Goal: Transaction & Acquisition: Purchase product/service

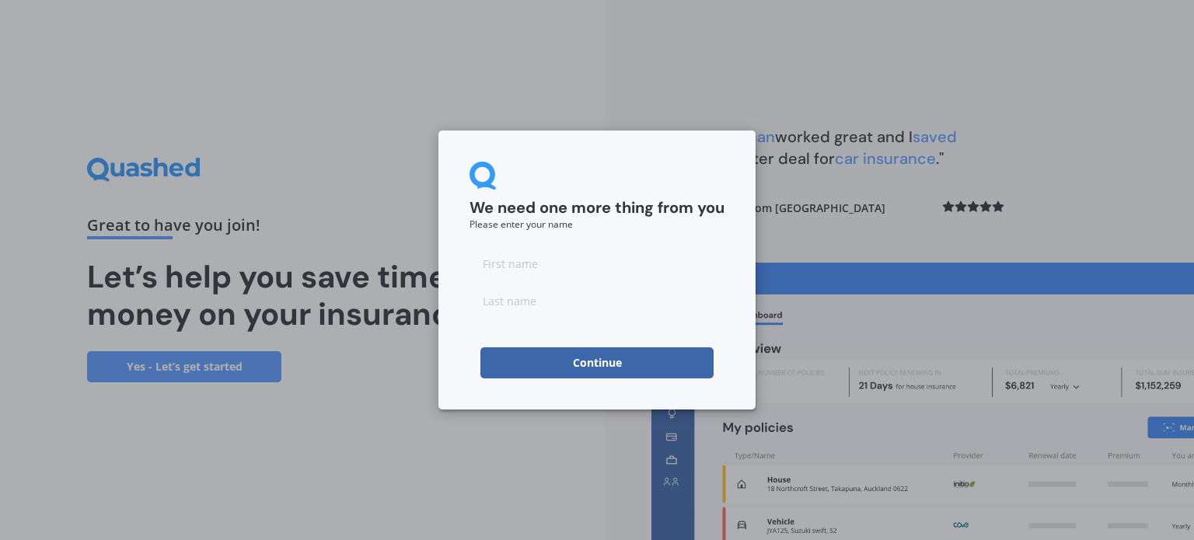
click at [551, 268] on input at bounding box center [597, 263] width 255 height 31
type input "m"
type input "[PERSON_NAME]"
click at [482, 304] on input at bounding box center [597, 300] width 255 height 31
type input "[PERSON_NAME]"
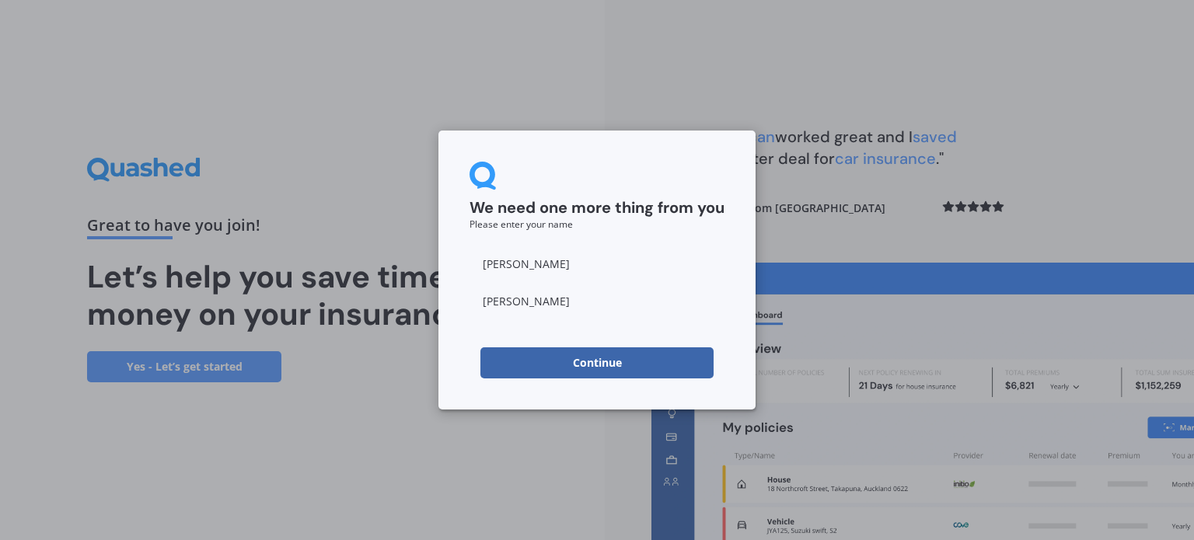
click at [866, 223] on div "We need one more thing from you Please enter your name [PERSON_NAME] Continue" at bounding box center [597, 270] width 1194 height 540
click at [621, 362] on button "Continue" at bounding box center [597, 363] width 233 height 31
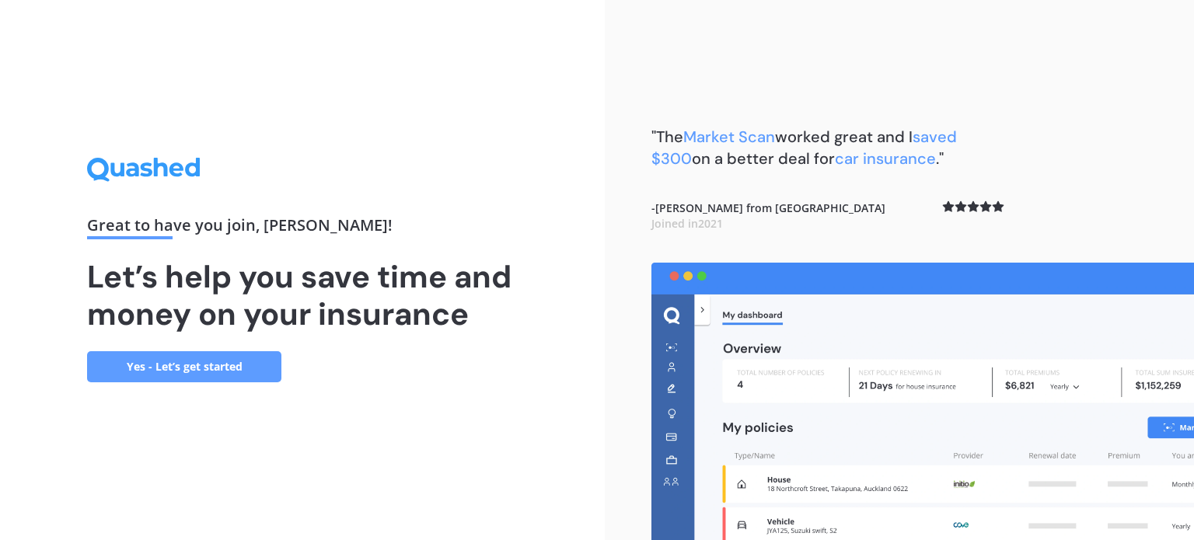
click at [196, 363] on link "Yes - Let’s get started" at bounding box center [184, 367] width 194 height 31
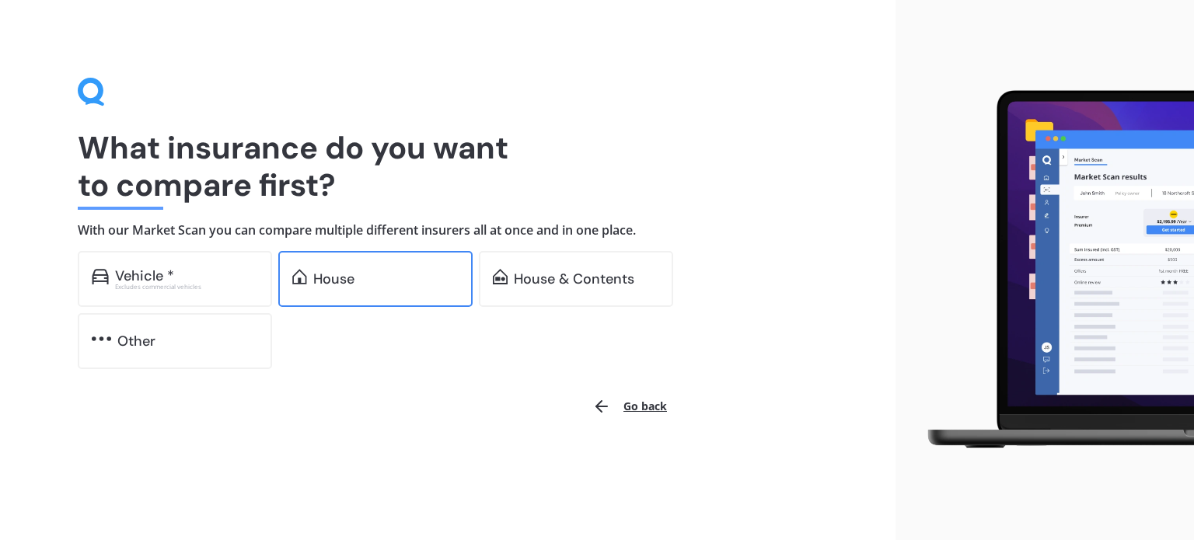
click at [383, 292] on div "House" at bounding box center [375, 279] width 194 height 56
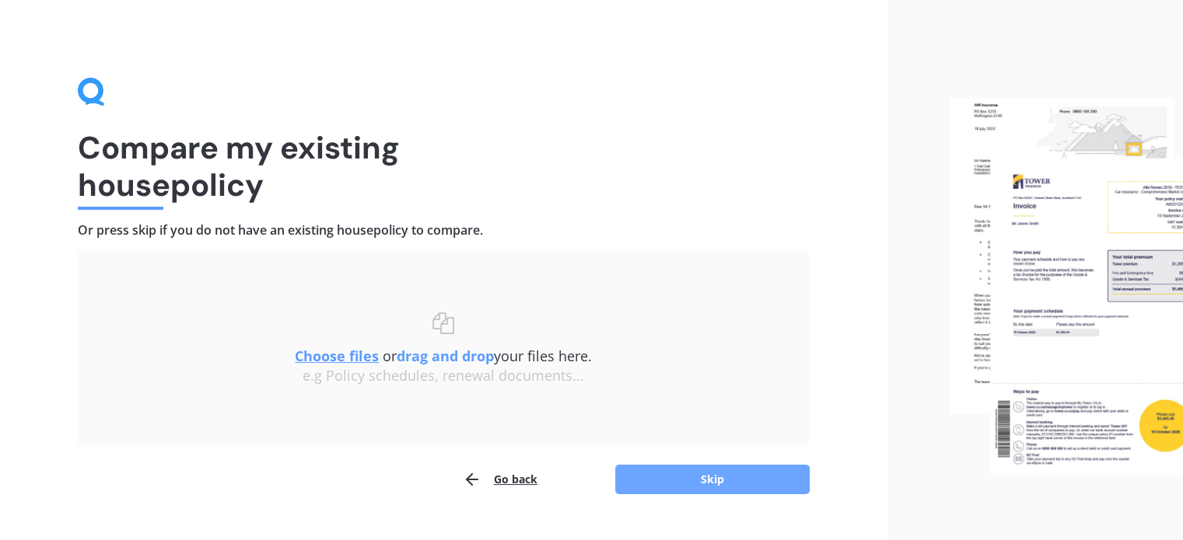
click at [700, 481] on button "Skip" at bounding box center [712, 480] width 194 height 30
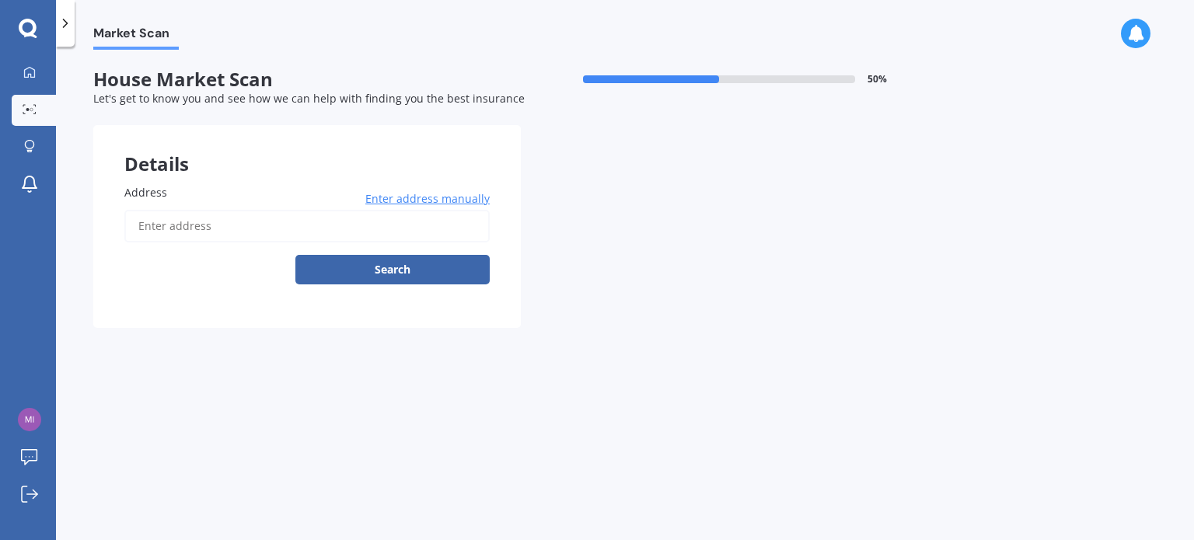
click at [178, 224] on input "Address" at bounding box center [307, 226] width 366 height 33
type input "[STREET_ADDRESS]"
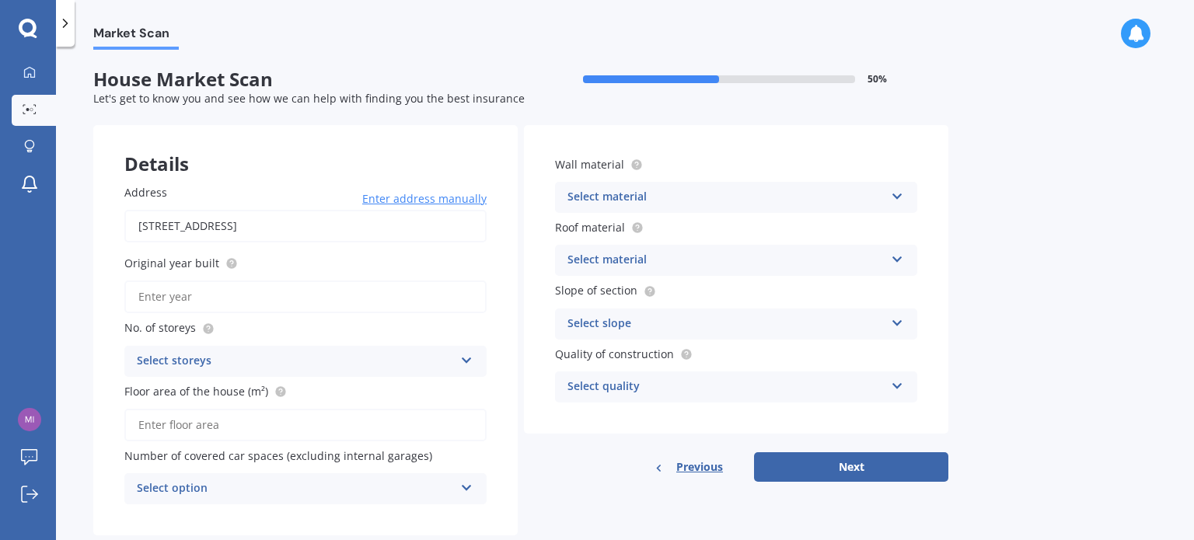
click at [268, 301] on input "Original year built" at bounding box center [305, 297] width 362 height 33
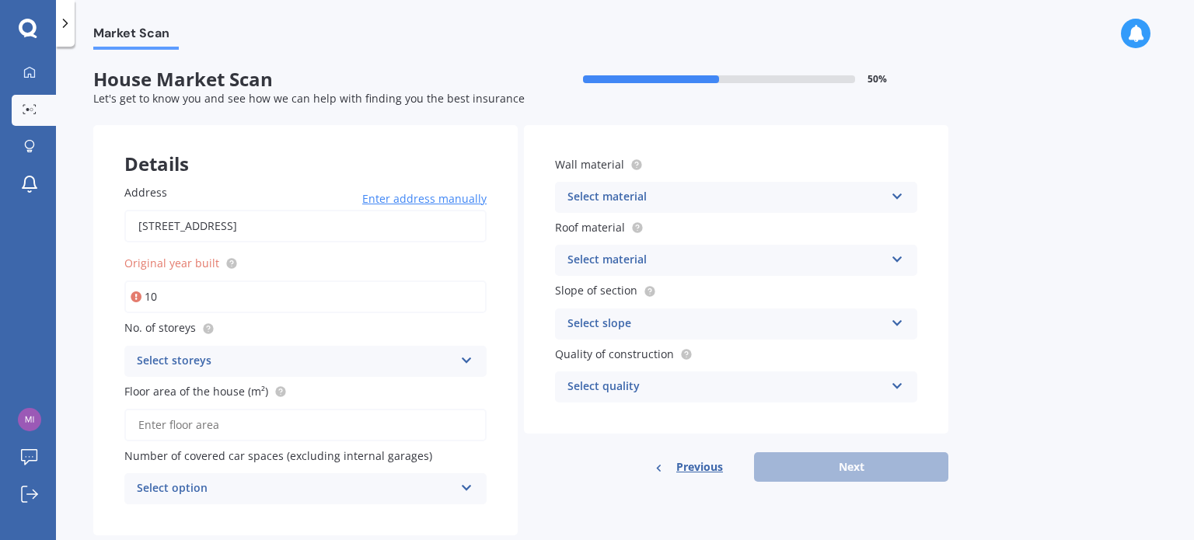
type input "1"
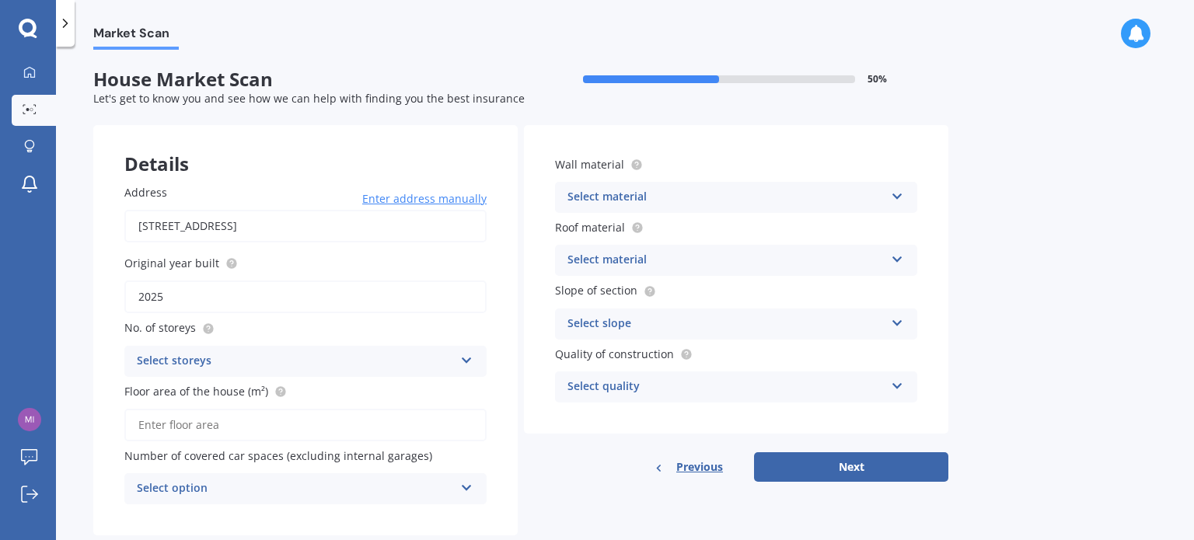
type input "2025"
click at [226, 357] on div "Select storeys" at bounding box center [295, 361] width 317 height 19
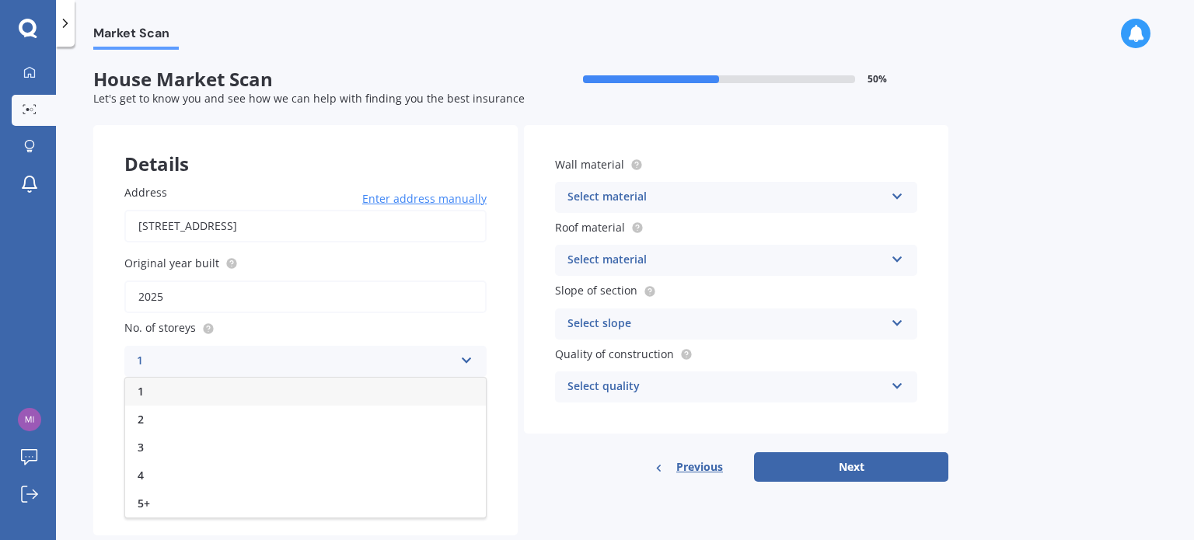
click at [197, 388] on div "1" at bounding box center [305, 392] width 361 height 28
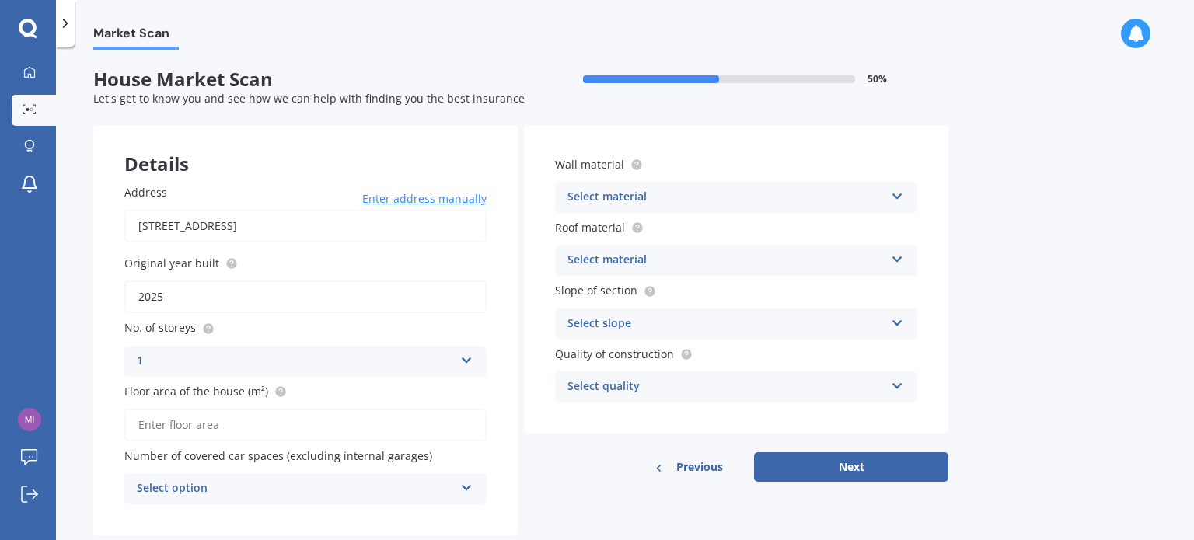
scroll to position [34, 0]
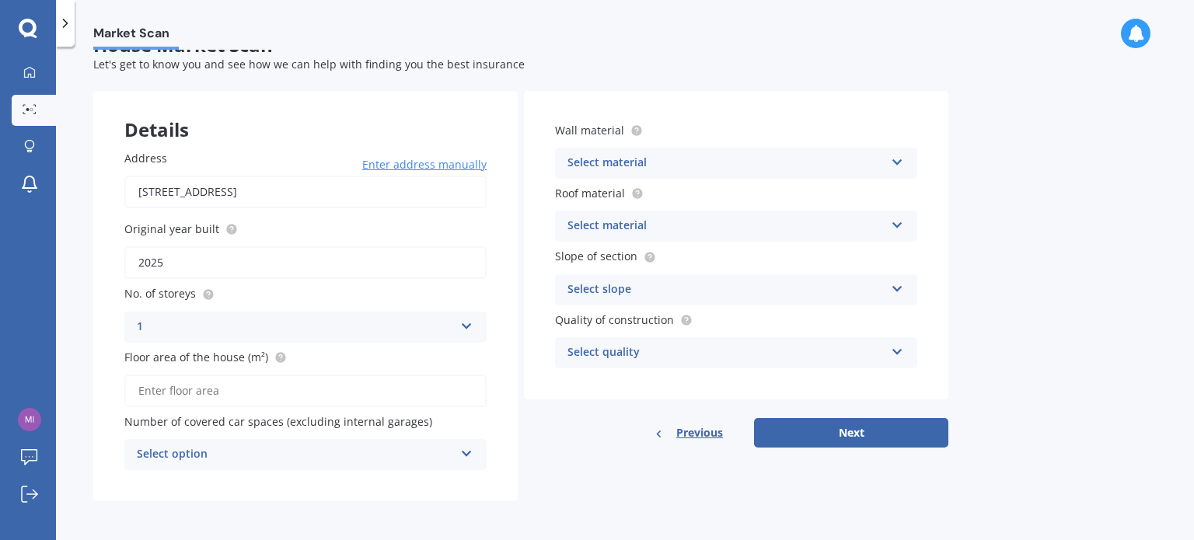
click at [197, 390] on input "Floor area of the house (m²)" at bounding box center [305, 391] width 362 height 33
click at [240, 457] on div "Select option" at bounding box center [295, 455] width 317 height 19
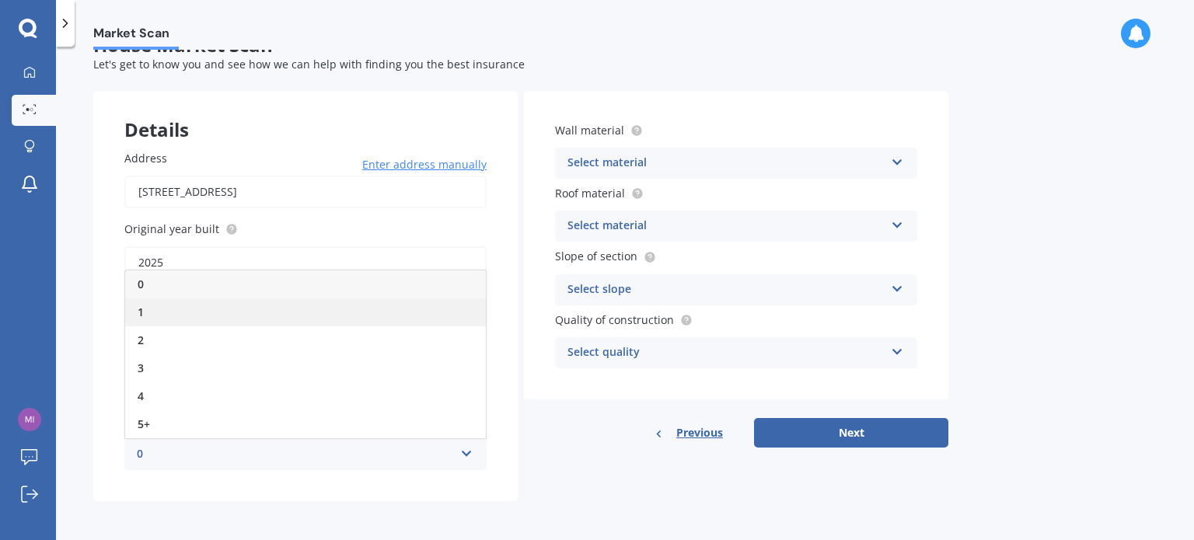
click at [236, 310] on div "1" at bounding box center [305, 313] width 361 height 28
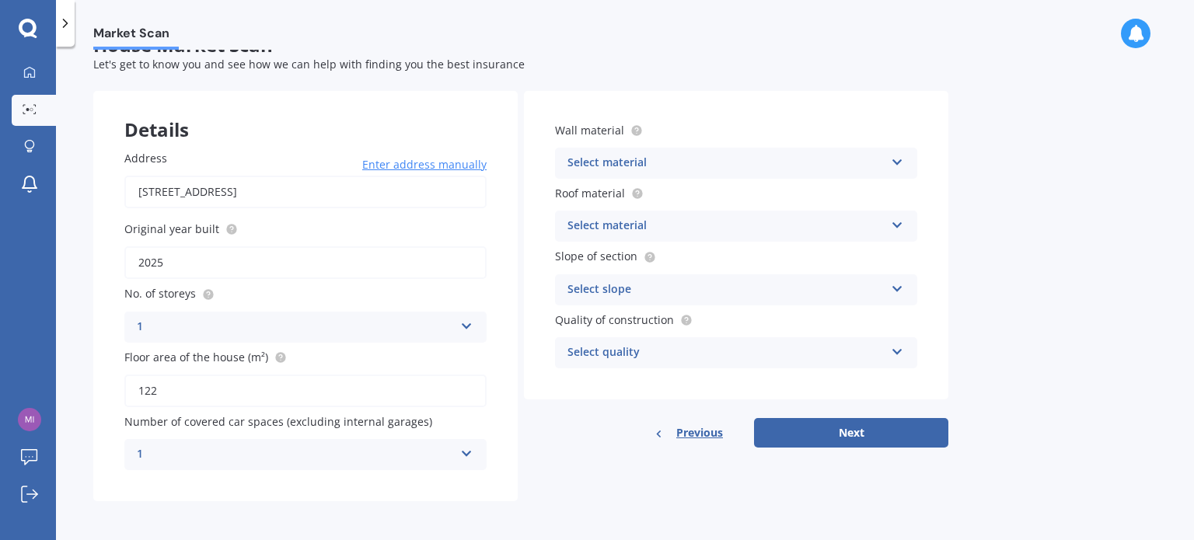
click at [470, 453] on icon at bounding box center [466, 451] width 13 height 11
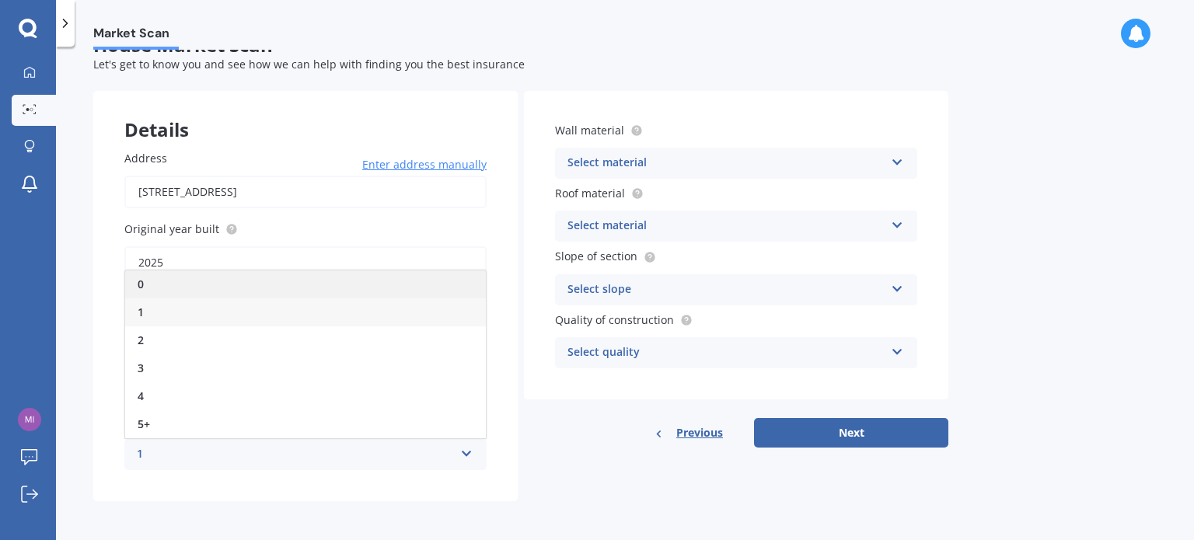
click at [265, 284] on div "0" at bounding box center [305, 285] width 361 height 28
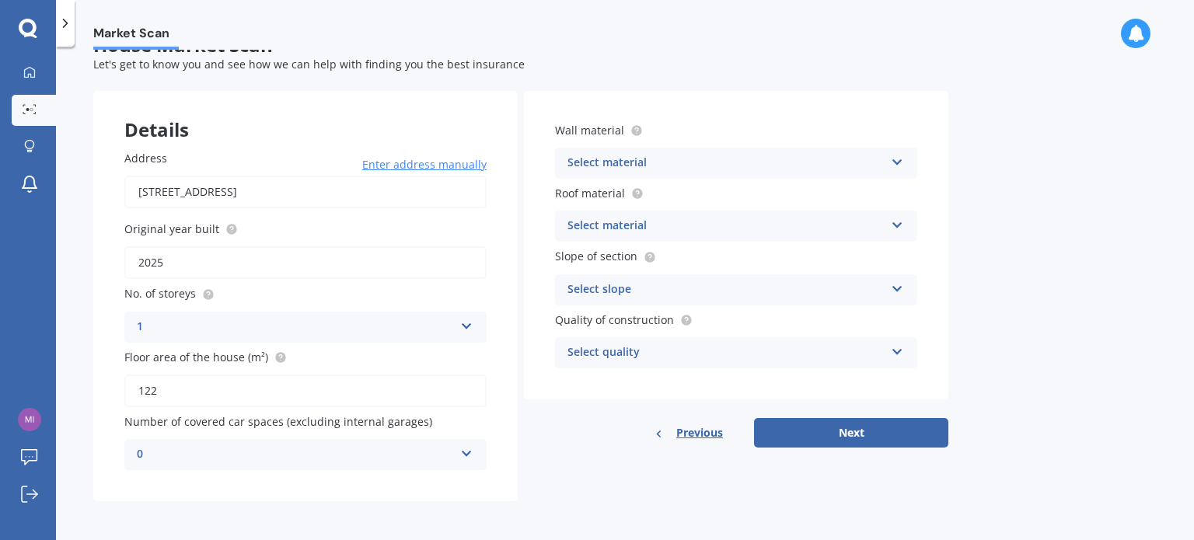
click at [897, 158] on icon at bounding box center [897, 159] width 13 height 11
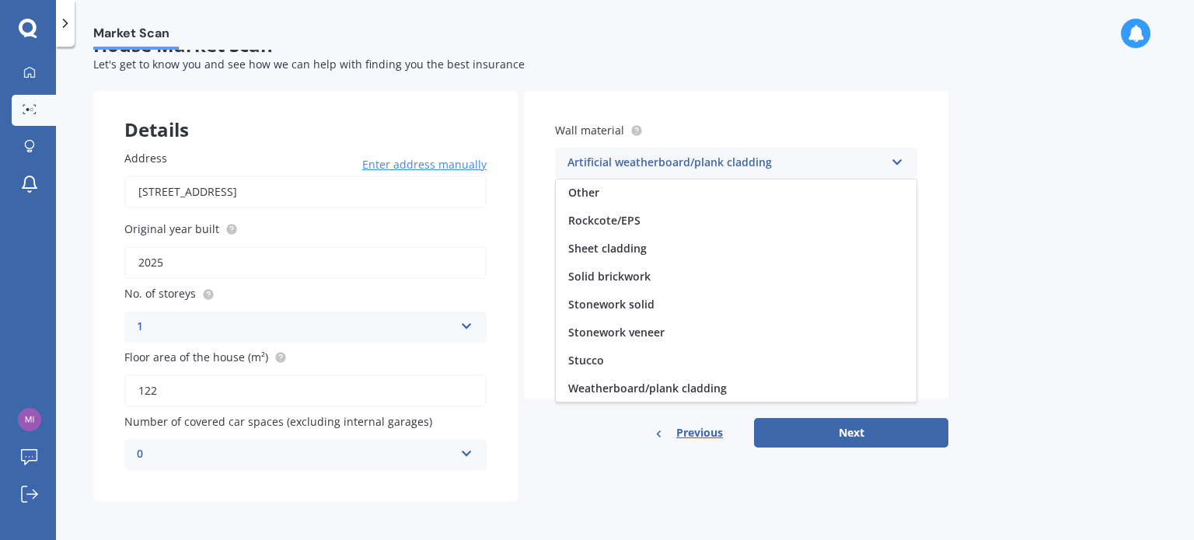
scroll to position [0, 0]
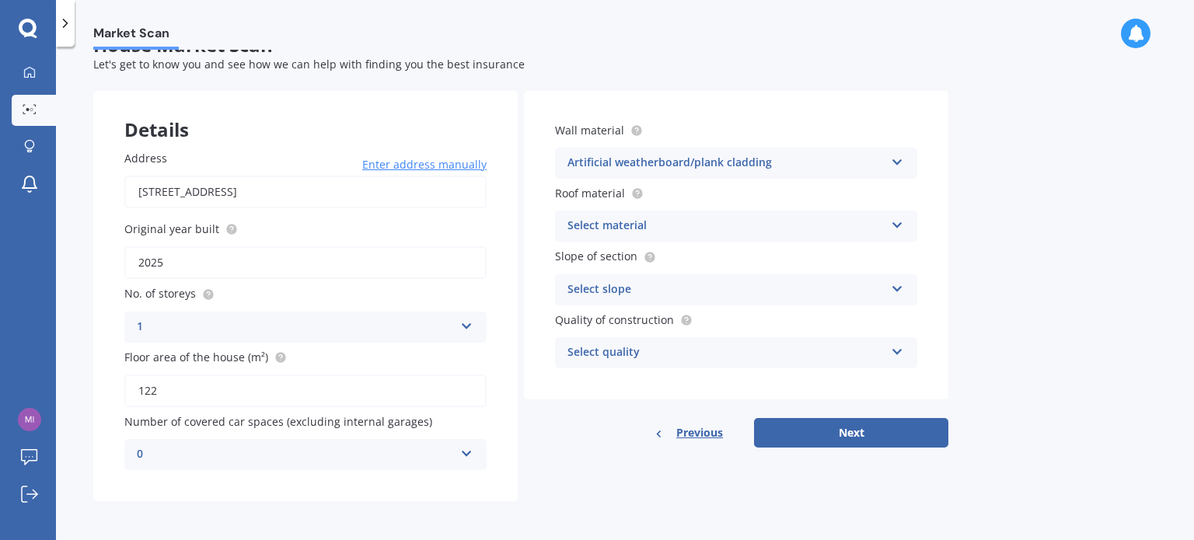
click at [813, 133] on label "Wall material" at bounding box center [733, 130] width 356 height 16
click at [902, 225] on icon at bounding box center [897, 222] width 13 height 11
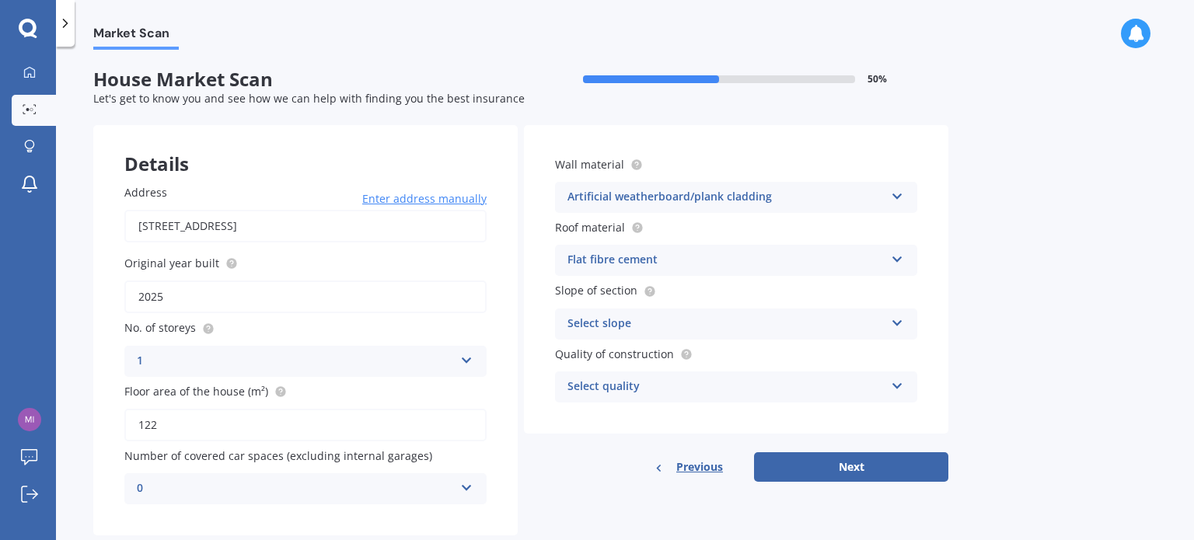
click at [939, 239] on div "Wall material Artificial weatherboard/plank cladding Artificial weatherboard/pl…" at bounding box center [736, 279] width 425 height 309
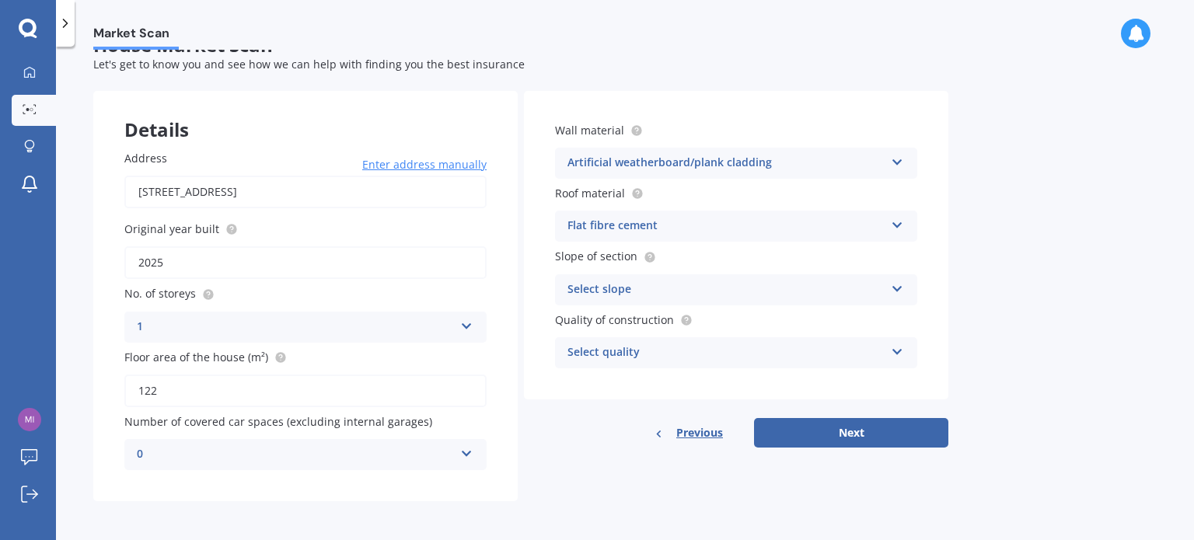
click at [897, 292] on icon at bounding box center [897, 286] width 13 height 11
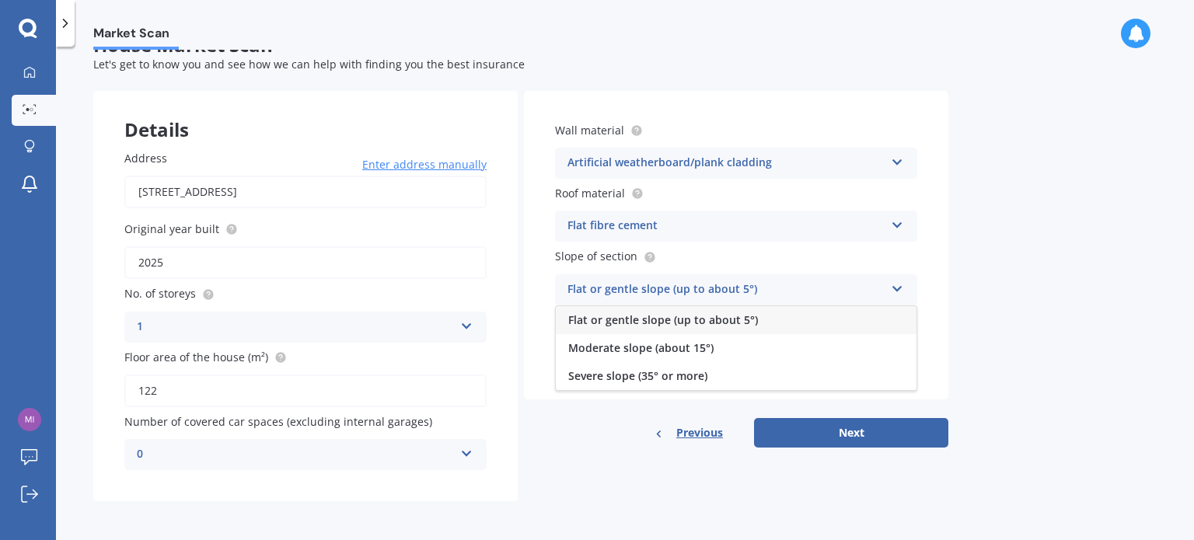
click at [703, 289] on div "Flat or gentle slope (up to about 5°)" at bounding box center [726, 290] width 317 height 19
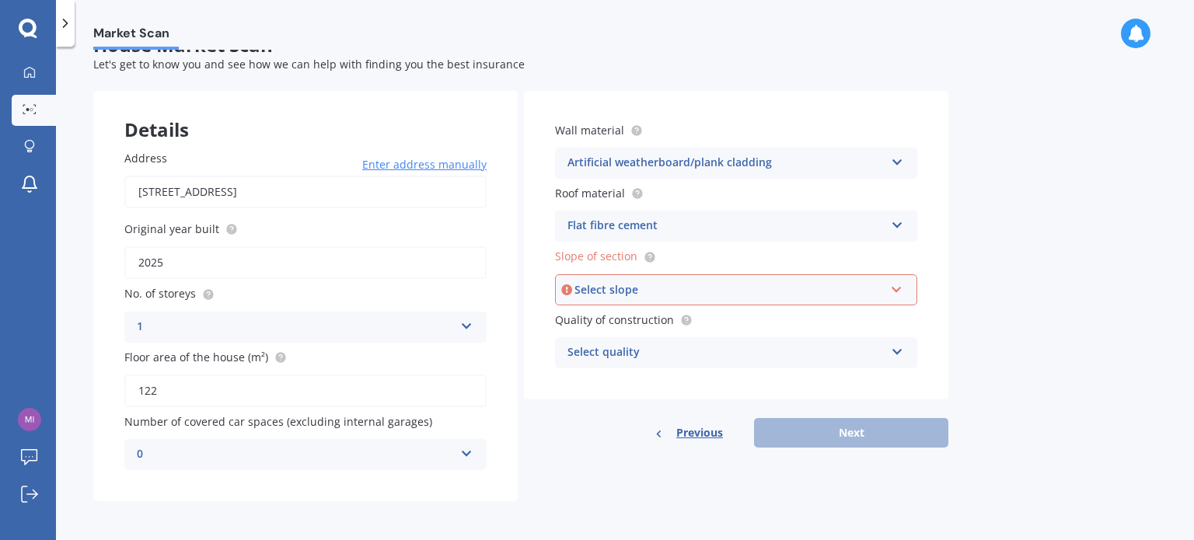
click at [902, 348] on icon at bounding box center [897, 349] width 13 height 11
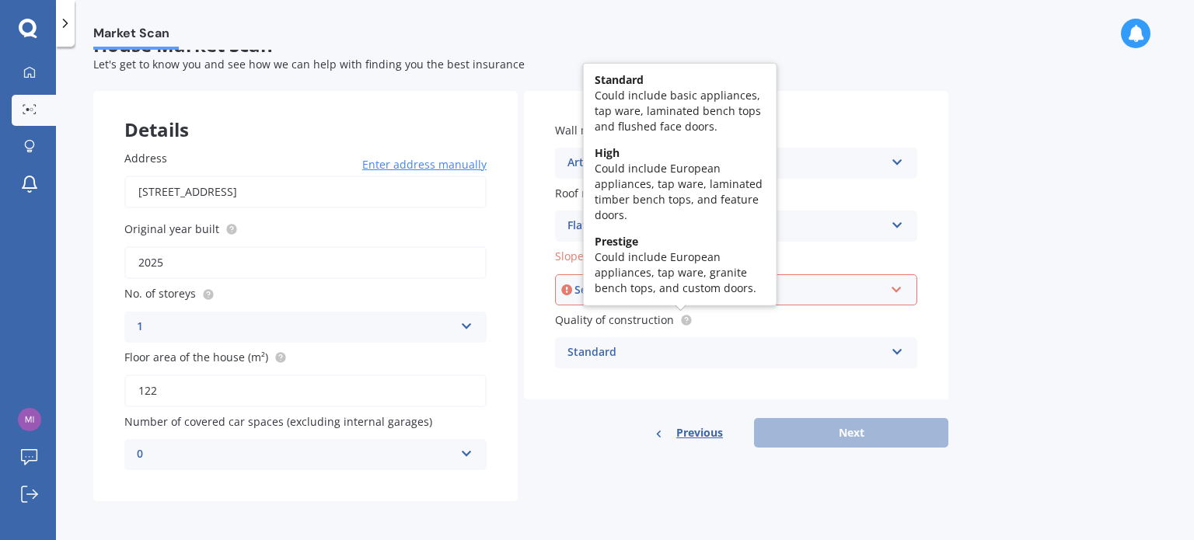
click at [681, 323] on circle at bounding box center [686, 320] width 10 height 10
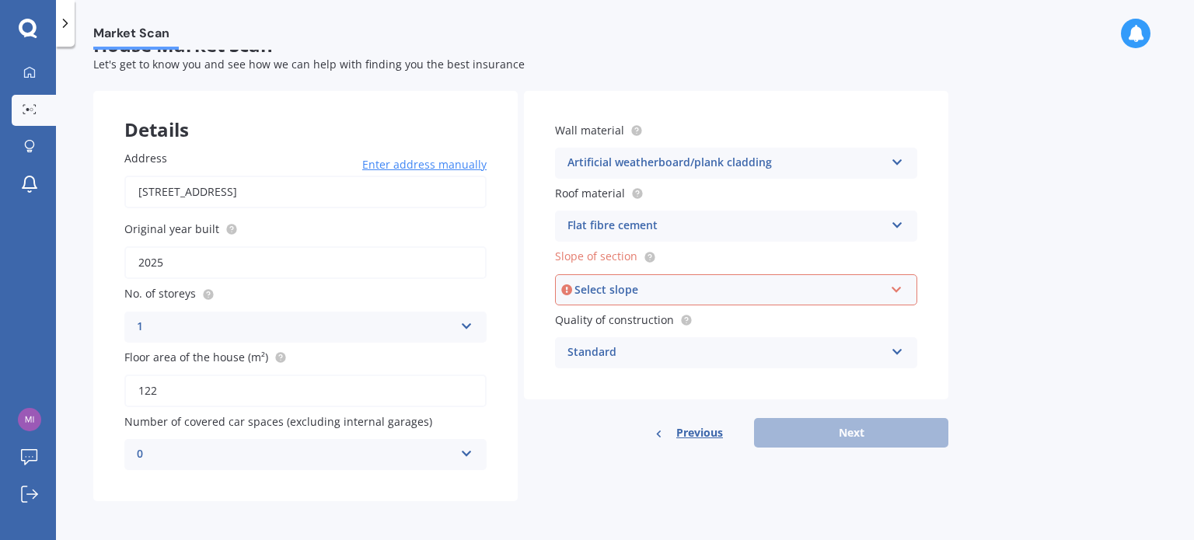
click at [214, 385] on input "122" at bounding box center [305, 391] width 362 height 33
type input "1"
type input "231"
click at [899, 158] on icon at bounding box center [897, 159] width 13 height 11
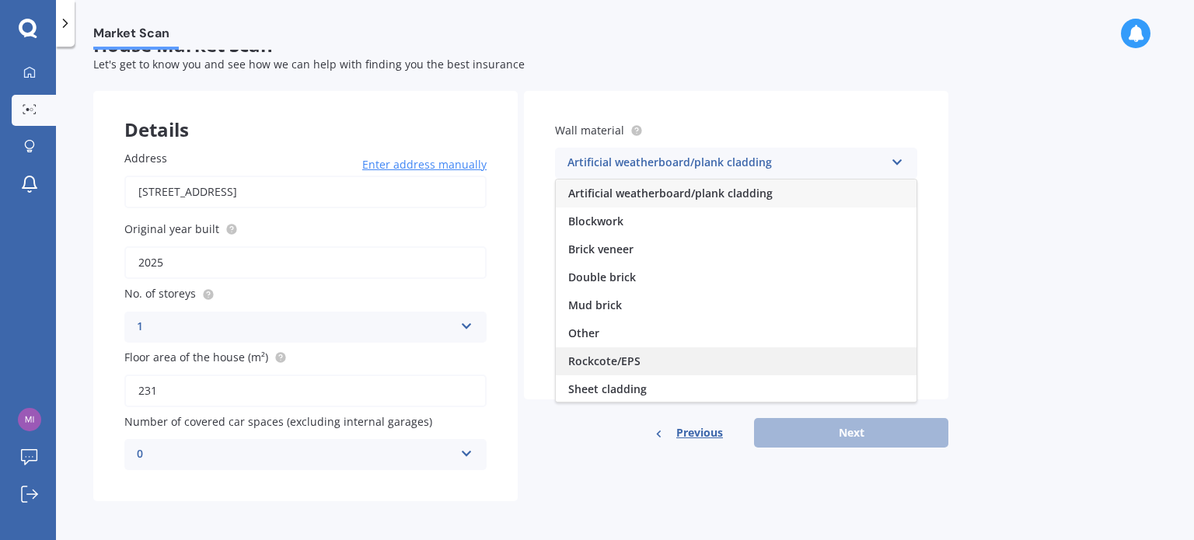
click at [638, 356] on span "Rockcote/EPS" at bounding box center [604, 361] width 72 height 15
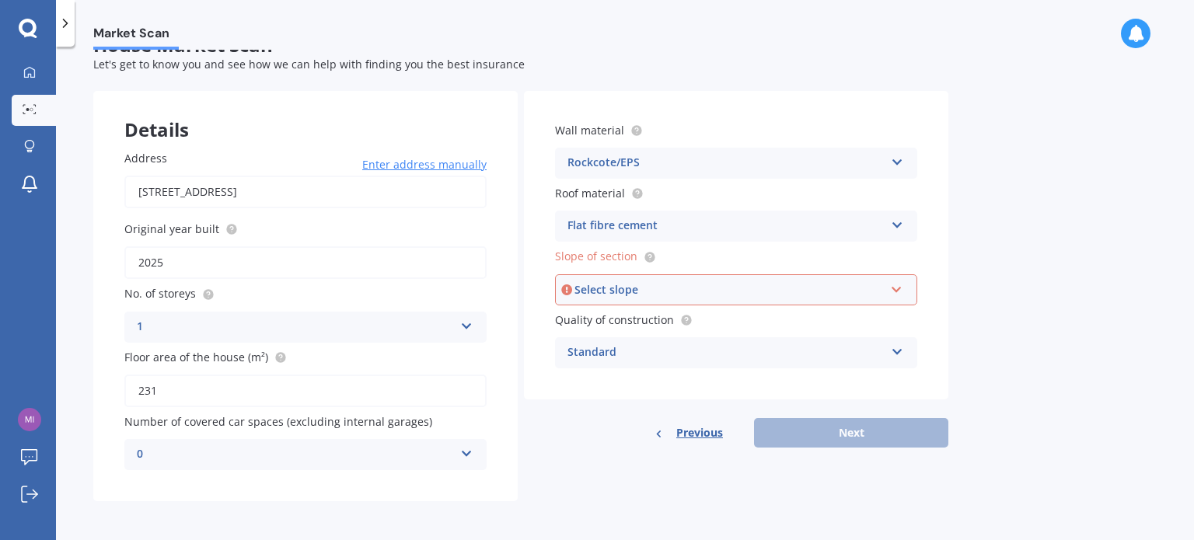
click at [897, 222] on icon at bounding box center [897, 222] width 13 height 11
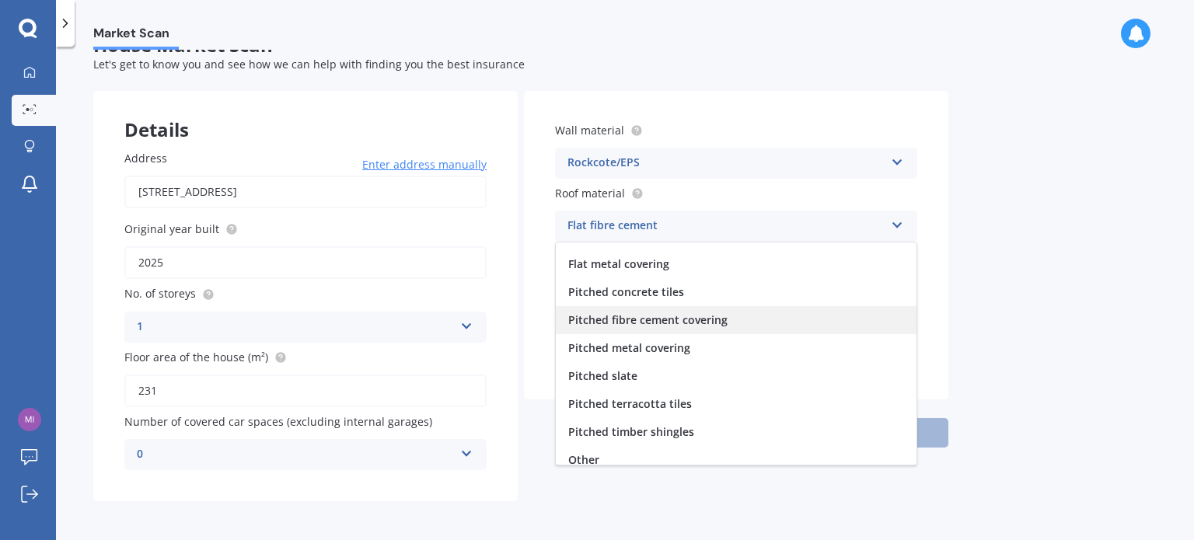
scroll to position [57, 0]
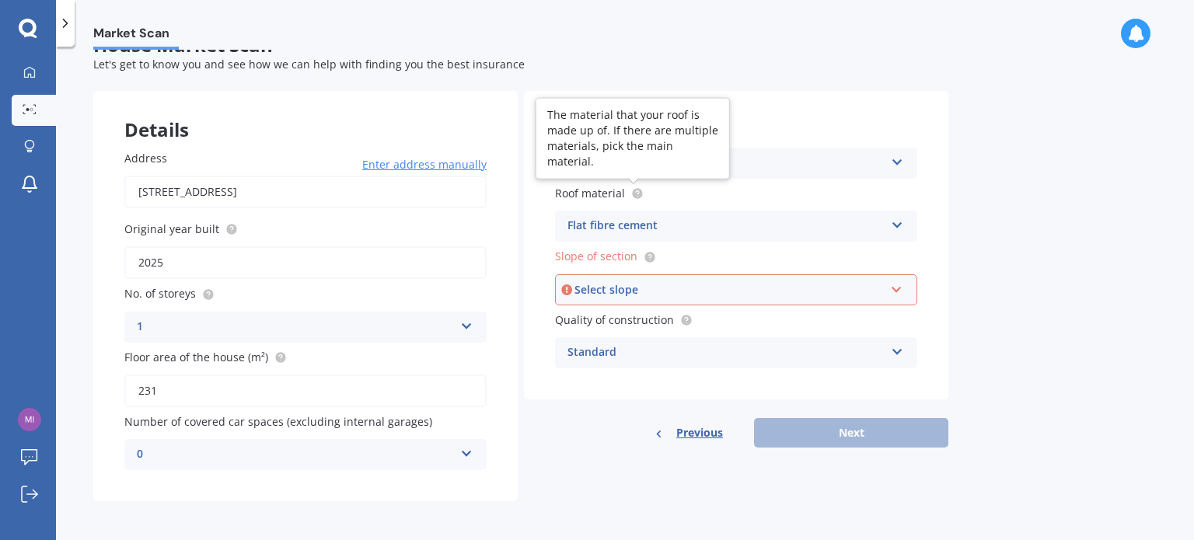
click at [638, 194] on circle at bounding box center [637, 194] width 10 height 10
click at [897, 226] on icon at bounding box center [897, 222] width 13 height 11
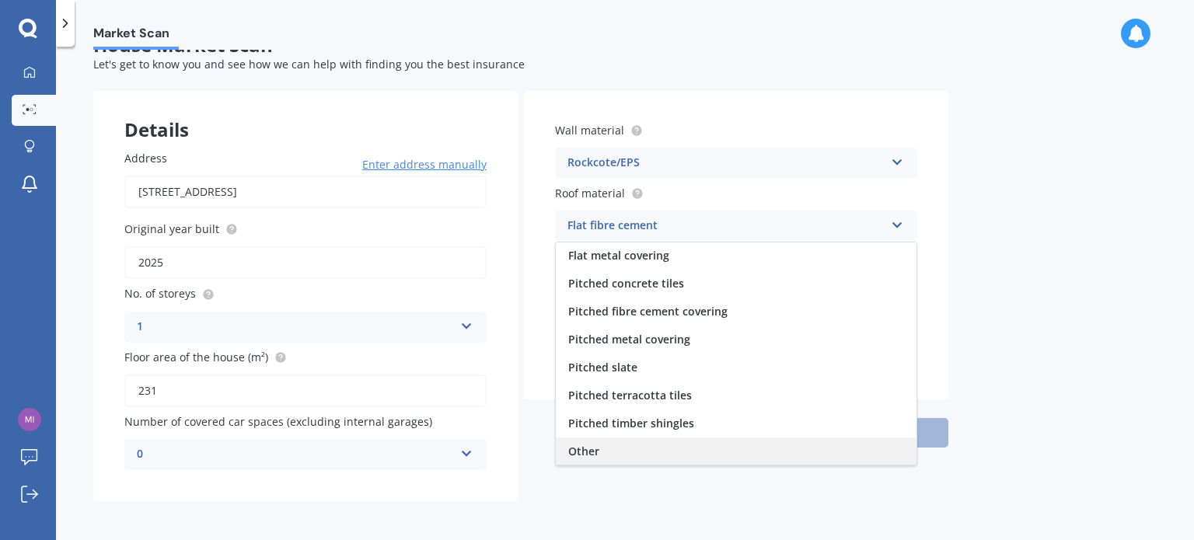
click at [590, 449] on span "Other" at bounding box center [583, 451] width 31 height 15
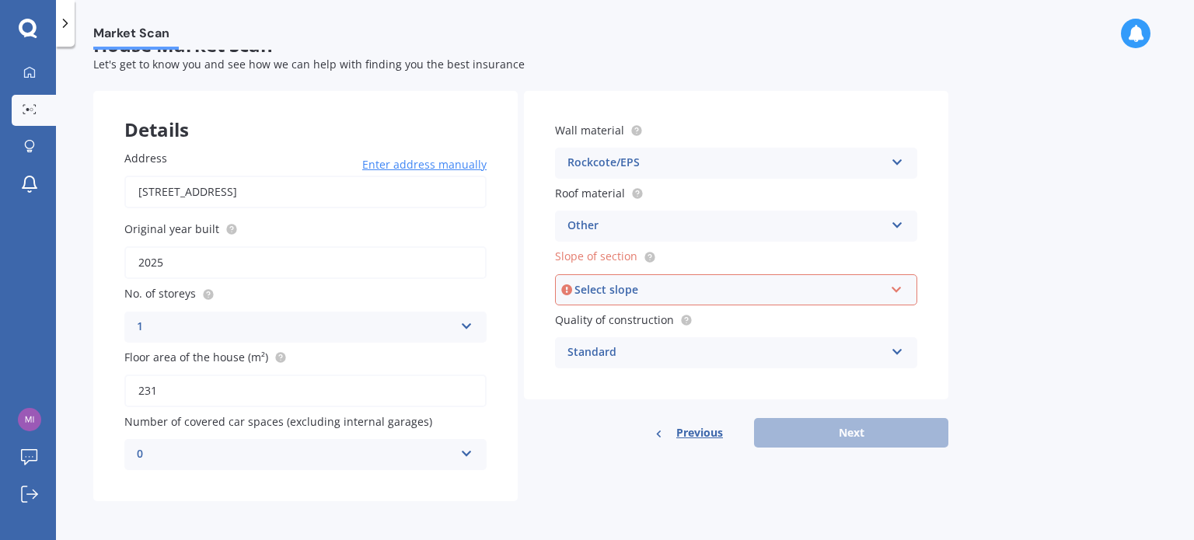
click at [903, 288] on icon at bounding box center [896, 287] width 13 height 11
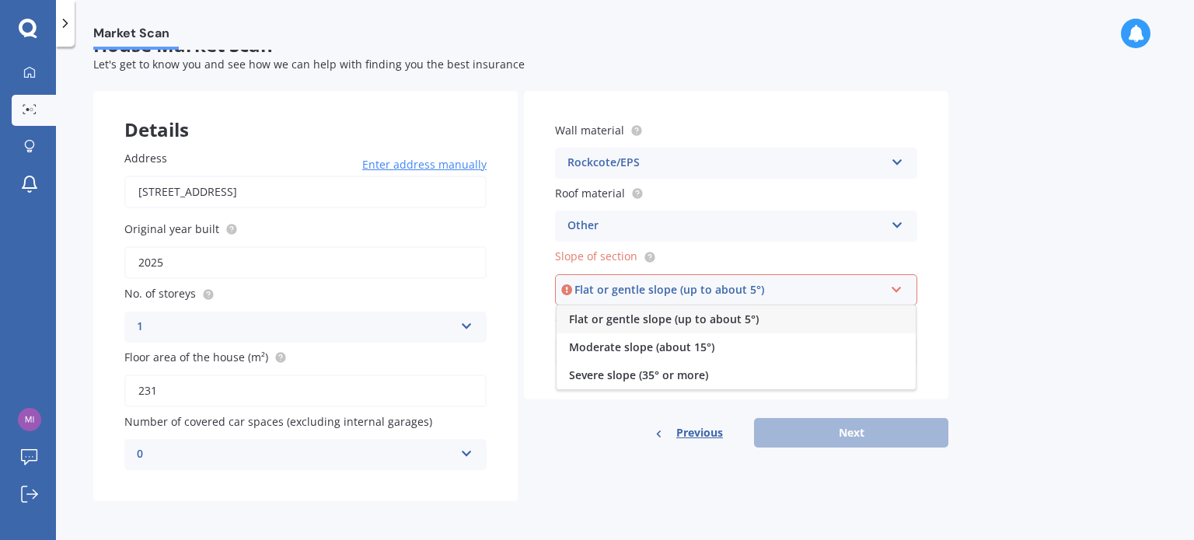
click at [750, 295] on div "Flat or gentle slope (up to about 5°)" at bounding box center [730, 290] width 310 height 17
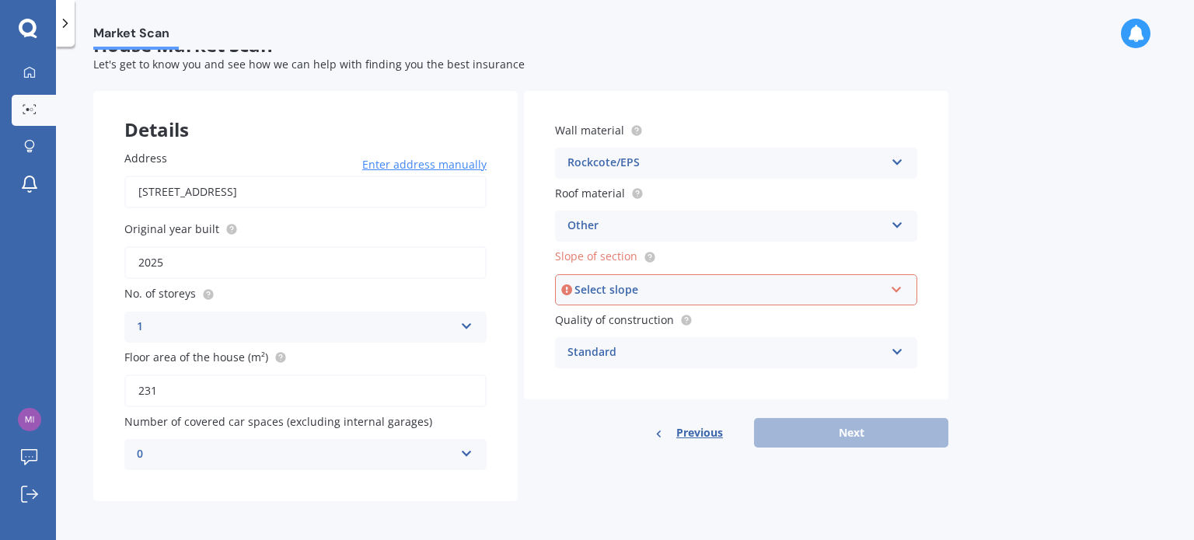
click at [771, 325] on label "Quality of construction" at bounding box center [733, 320] width 356 height 16
click at [898, 289] on icon at bounding box center [896, 287] width 13 height 11
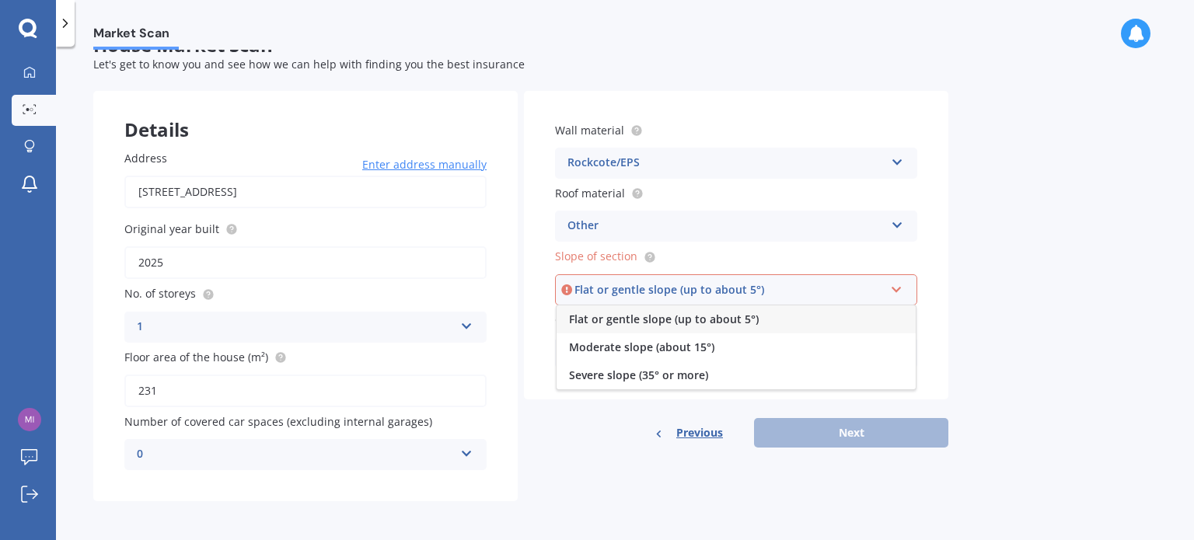
click at [722, 320] on span "Flat or gentle slope (up to about 5°)" at bounding box center [664, 319] width 190 height 15
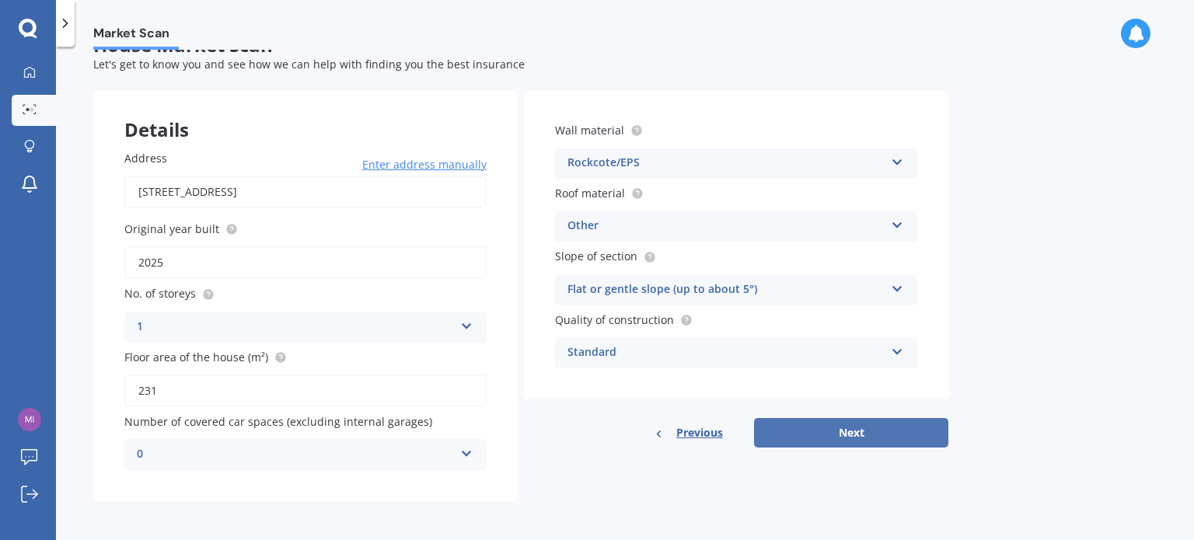
click at [857, 432] on button "Next" at bounding box center [851, 433] width 194 height 30
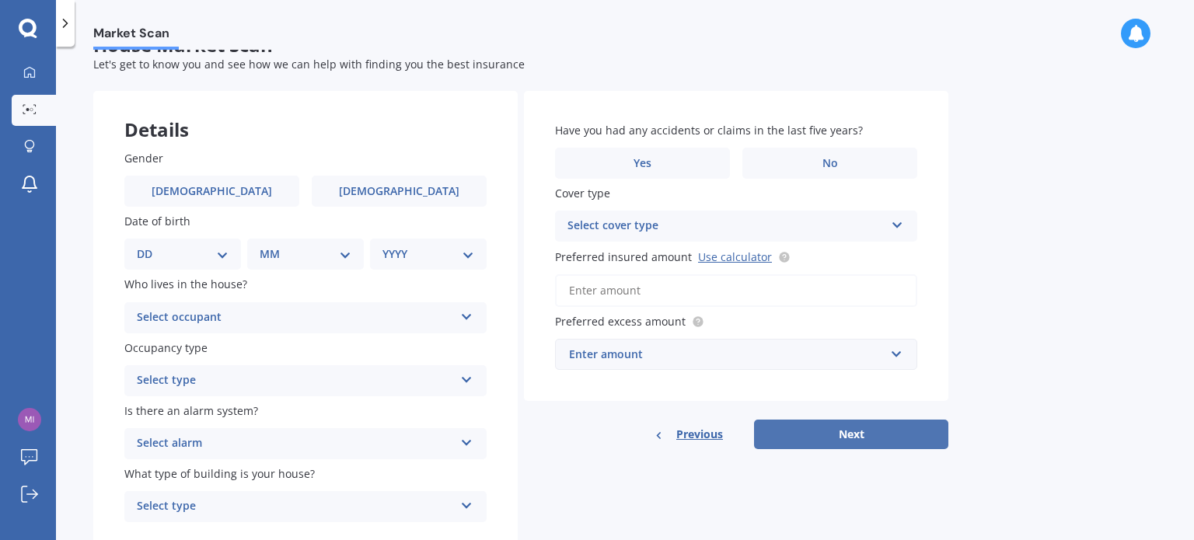
scroll to position [0, 0]
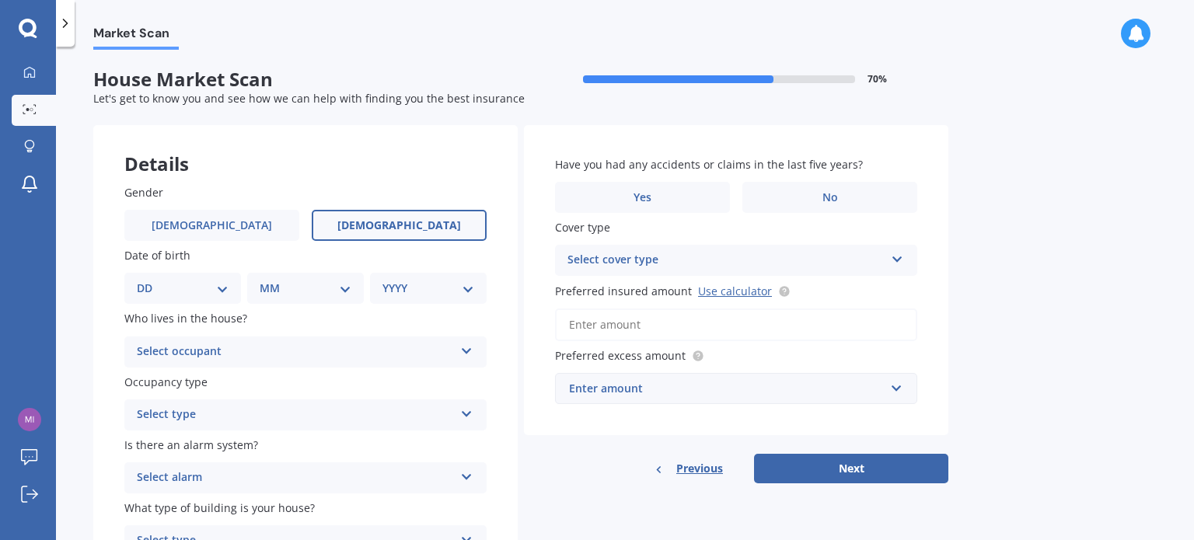
click at [411, 219] on span "[DEMOGRAPHIC_DATA]" at bounding box center [400, 225] width 124 height 13
click at [0, 0] on input "[DEMOGRAPHIC_DATA]" at bounding box center [0, 0] width 0 height 0
click at [220, 290] on select "DD 01 02 03 04 05 06 07 08 09 10 11 12 13 14 15 16 17 18 19 20 21 22 23 24 25 2…" at bounding box center [183, 288] width 92 height 17
select select "15"
click at [149, 280] on select "DD 01 02 03 04 05 06 07 08 09 10 11 12 13 14 15 16 17 18 19 20 21 22 23 24 25 2…" at bounding box center [183, 288] width 92 height 17
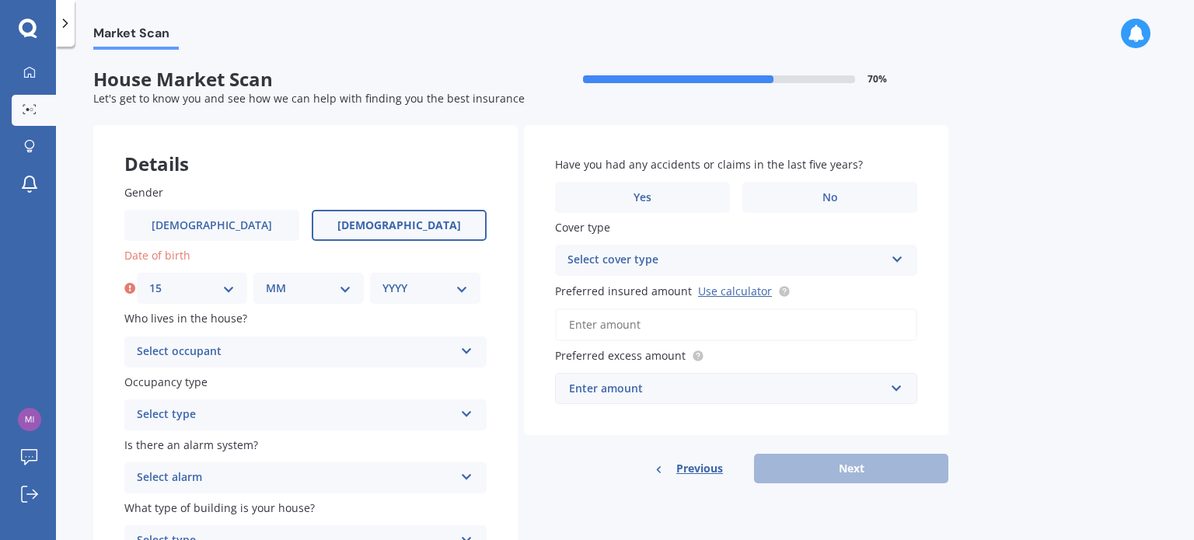
click at [348, 289] on select "MM 01 02 03 04 05 06 07 08 09 10 11 12" at bounding box center [309, 288] width 86 height 17
select select "10"
click at [266, 280] on select "MM 01 02 03 04 05 06 07 08 09 10 11 12" at bounding box center [309, 288] width 86 height 17
click at [398, 289] on select "YYYY 2009 2008 2007 2006 2005 2004 2003 2002 2001 2000 1999 1998 1997 1996 1995…" at bounding box center [426, 288] width 86 height 17
select select "1959"
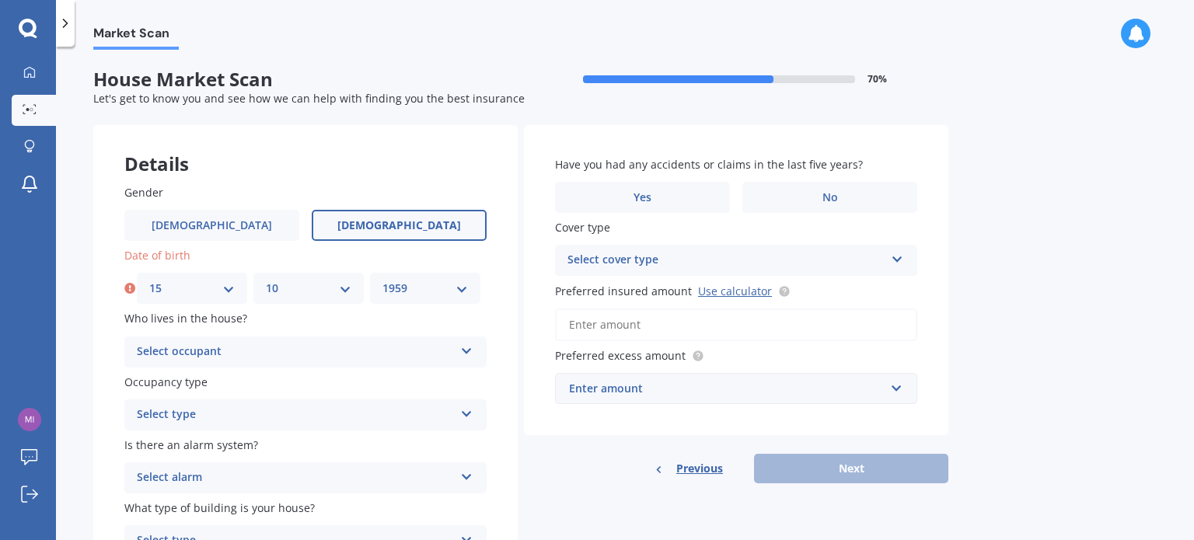
click at [383, 280] on select "YYYY 2009 2008 2007 2006 2005 2004 2003 2002 2001 2000 1999 1998 1997 1996 1995…" at bounding box center [426, 288] width 86 height 17
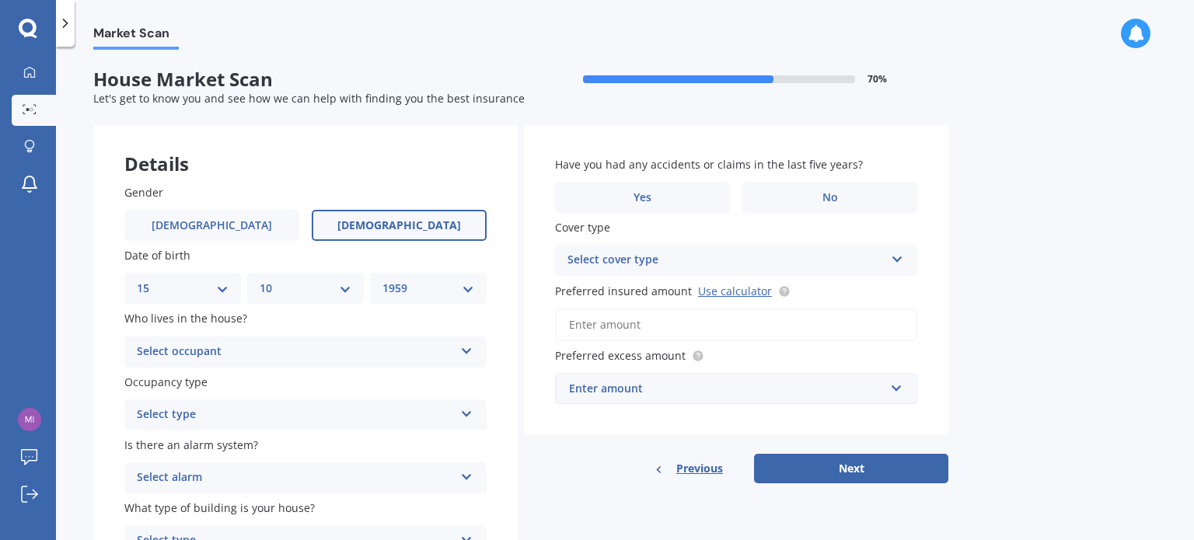
click at [470, 354] on icon at bounding box center [466, 348] width 13 height 11
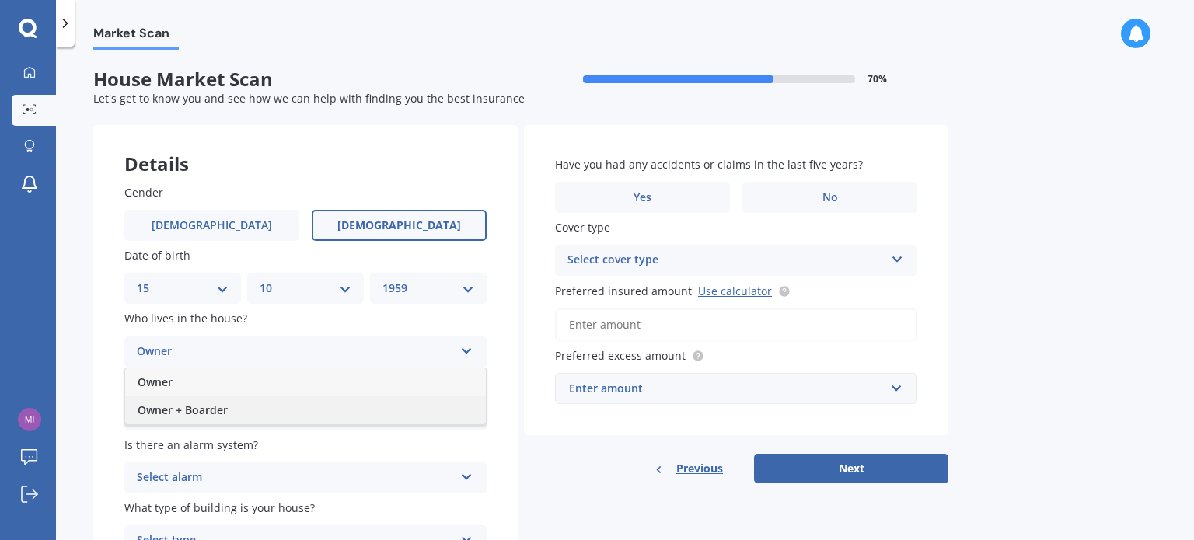
click at [280, 421] on div "Owner + Boarder" at bounding box center [305, 411] width 361 height 28
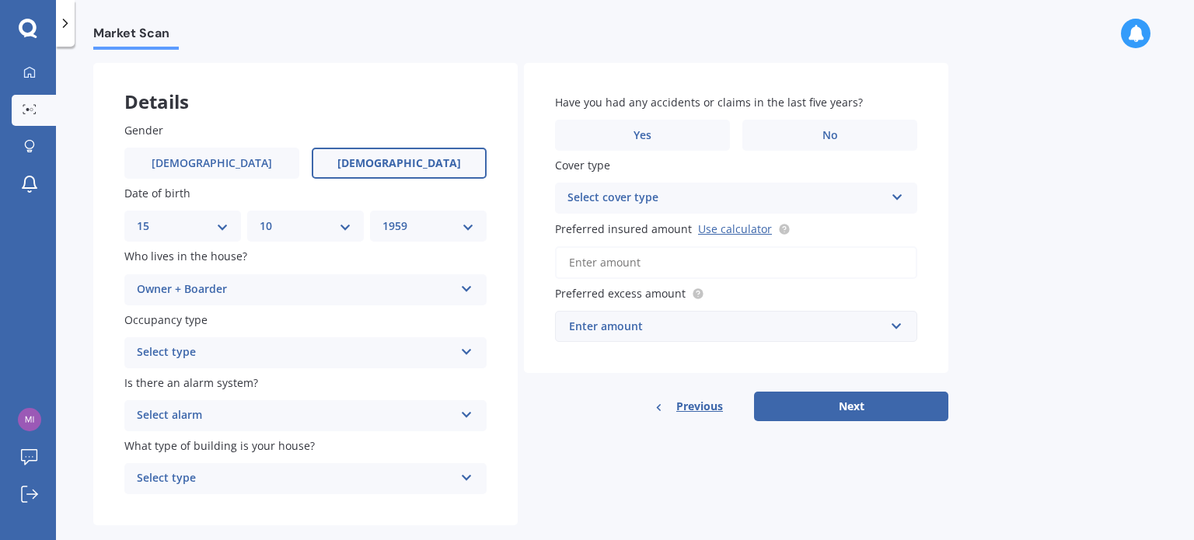
scroll to position [64, 0]
click at [467, 351] on icon at bounding box center [466, 347] width 13 height 11
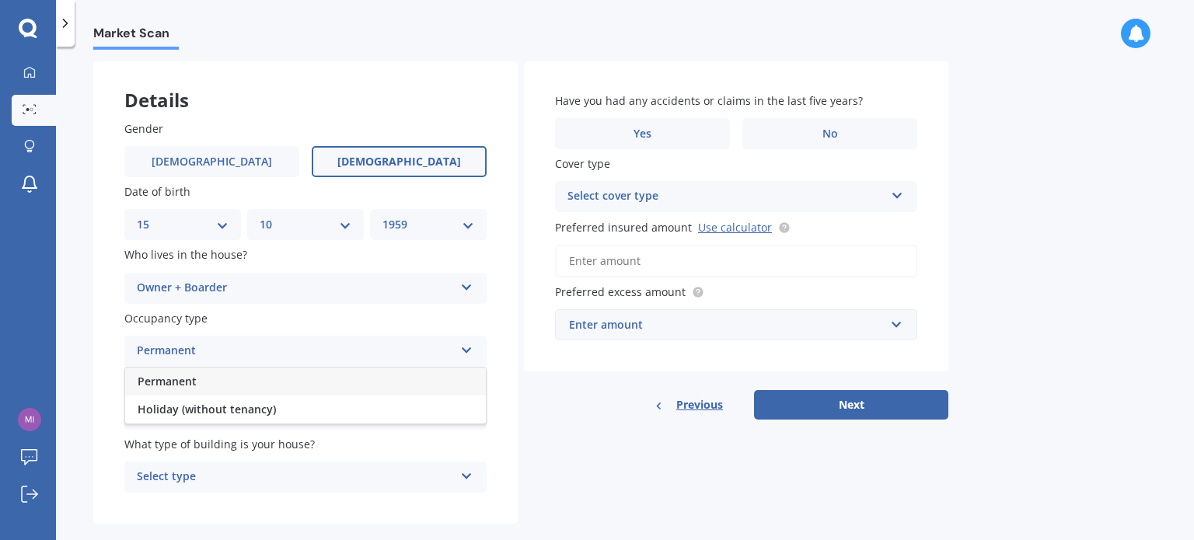
click at [336, 383] on div "Permanent" at bounding box center [305, 382] width 361 height 28
click at [470, 290] on icon at bounding box center [466, 284] width 13 height 11
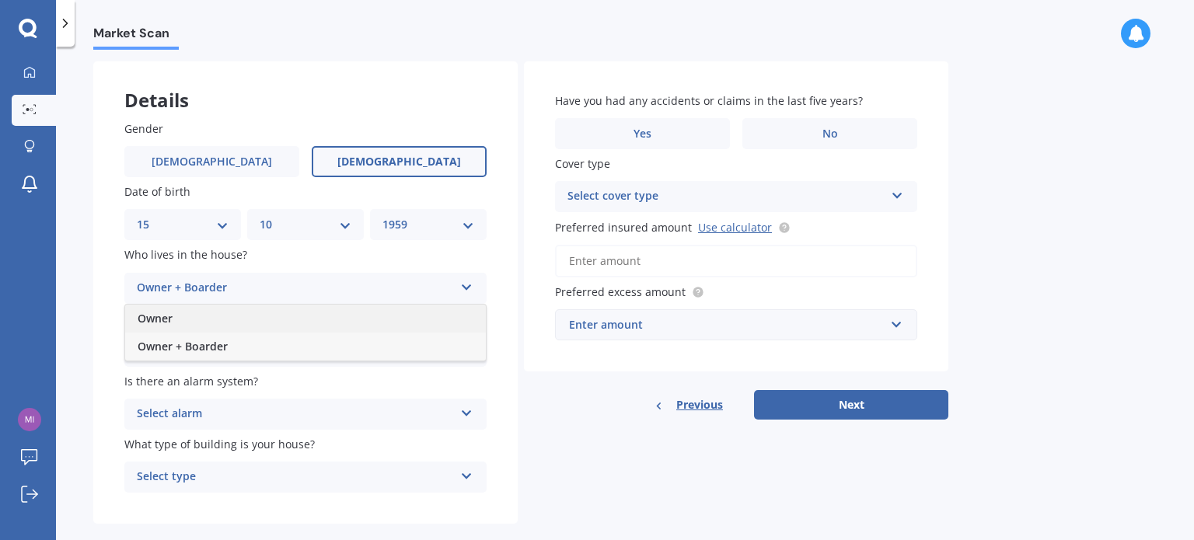
click at [323, 324] on div "Owner" at bounding box center [305, 319] width 361 height 28
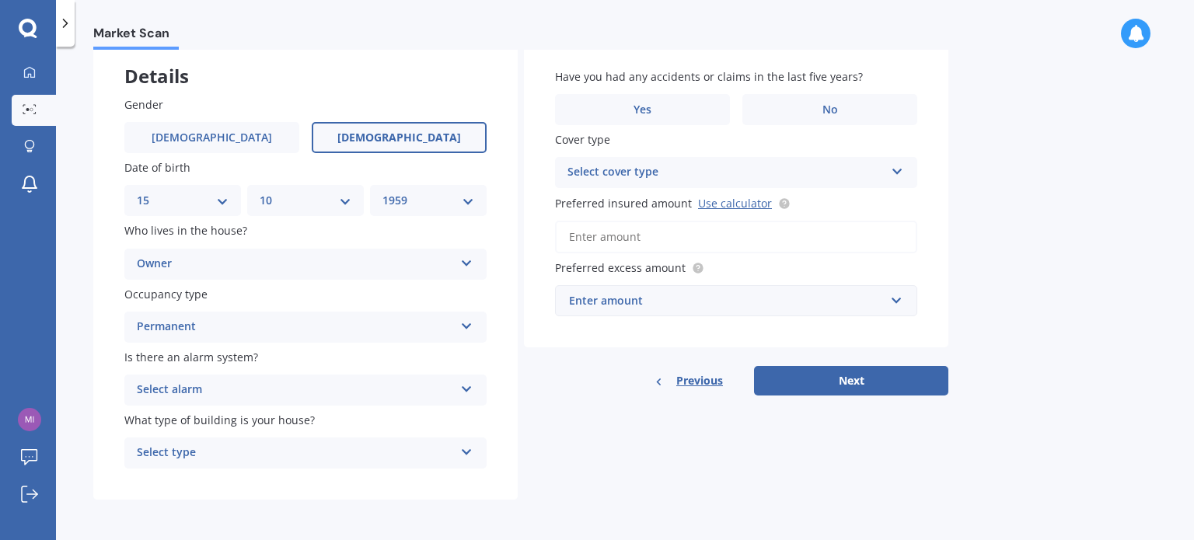
scroll to position [88, 0]
click at [470, 392] on icon at bounding box center [466, 386] width 13 height 11
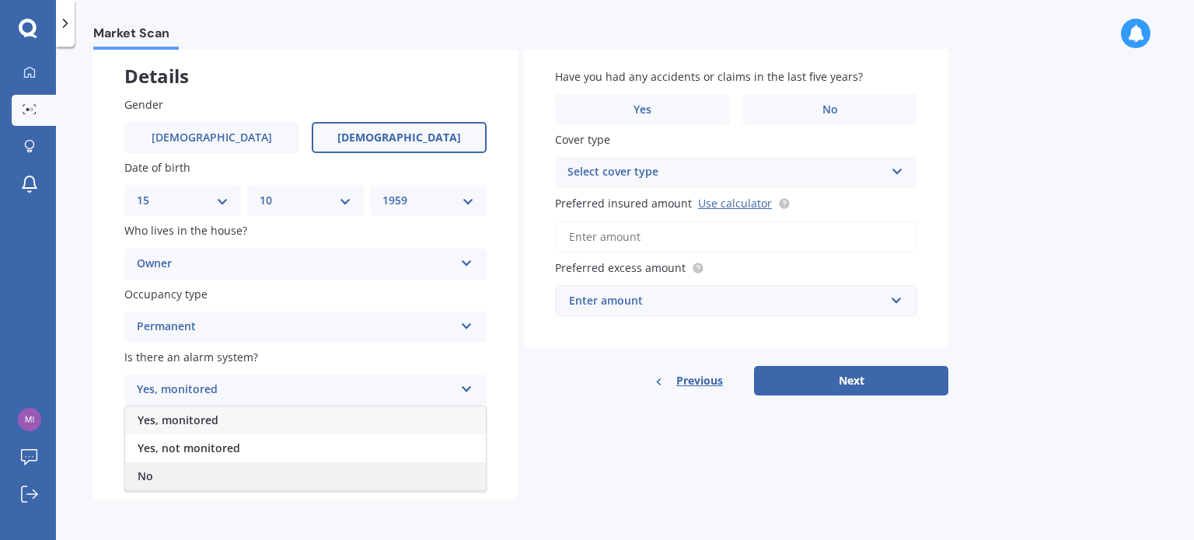
click at [214, 476] on div "No" at bounding box center [305, 477] width 361 height 28
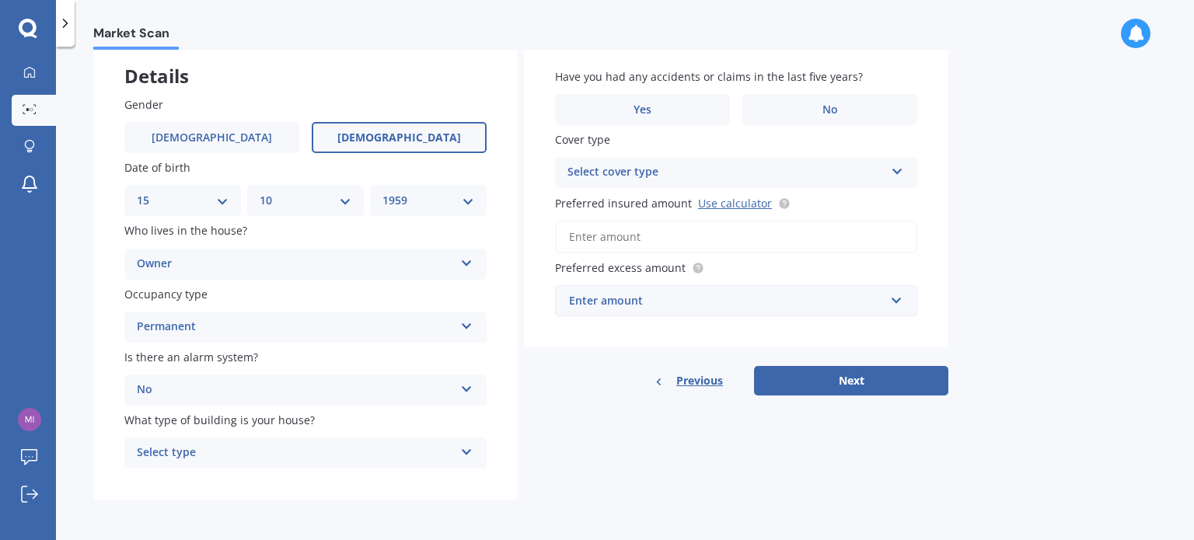
scroll to position [89, 0]
click at [467, 455] on icon at bounding box center [466, 449] width 13 height 11
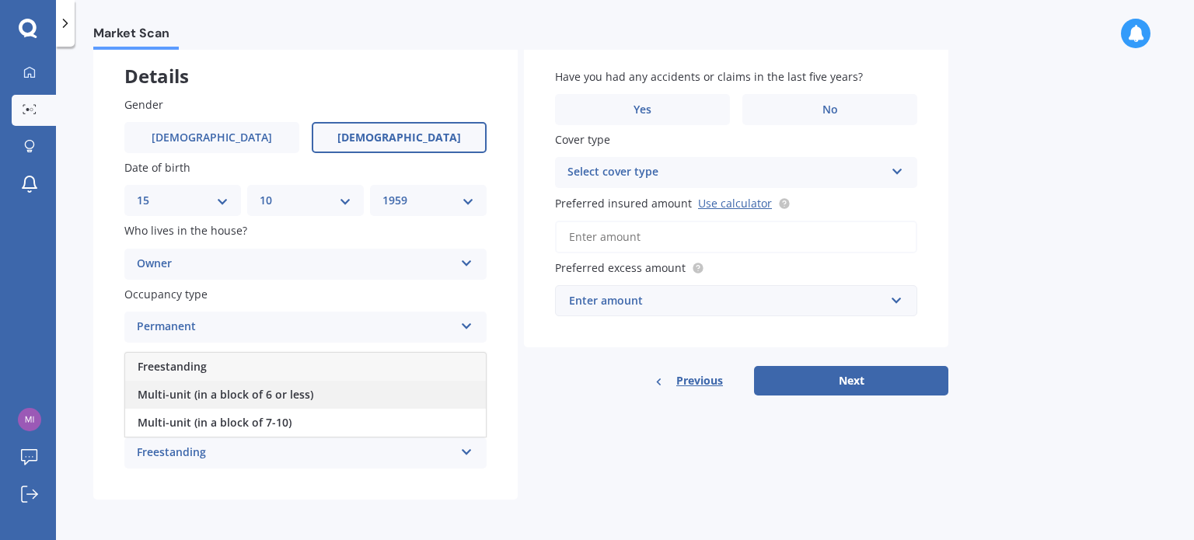
click at [311, 402] on div "Multi-unit (in a block of 6 or less)" at bounding box center [305, 395] width 361 height 28
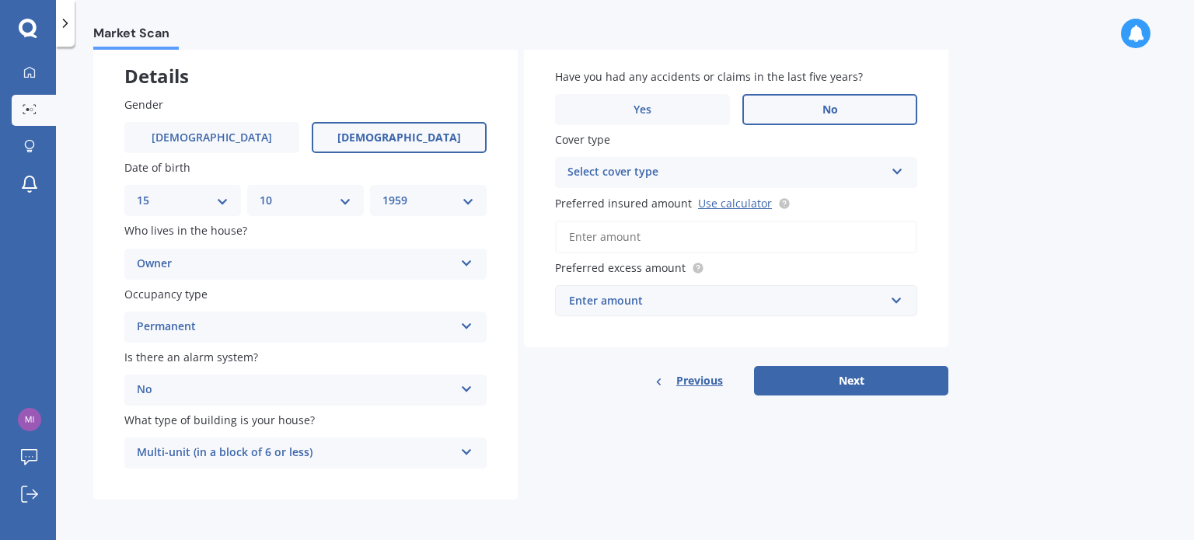
click at [831, 111] on span "No" at bounding box center [831, 109] width 16 height 13
click at [0, 0] on input "No" at bounding box center [0, 0] width 0 height 0
click at [896, 173] on icon at bounding box center [897, 168] width 13 height 11
click at [756, 180] on div "High" at bounding box center [726, 172] width 317 height 19
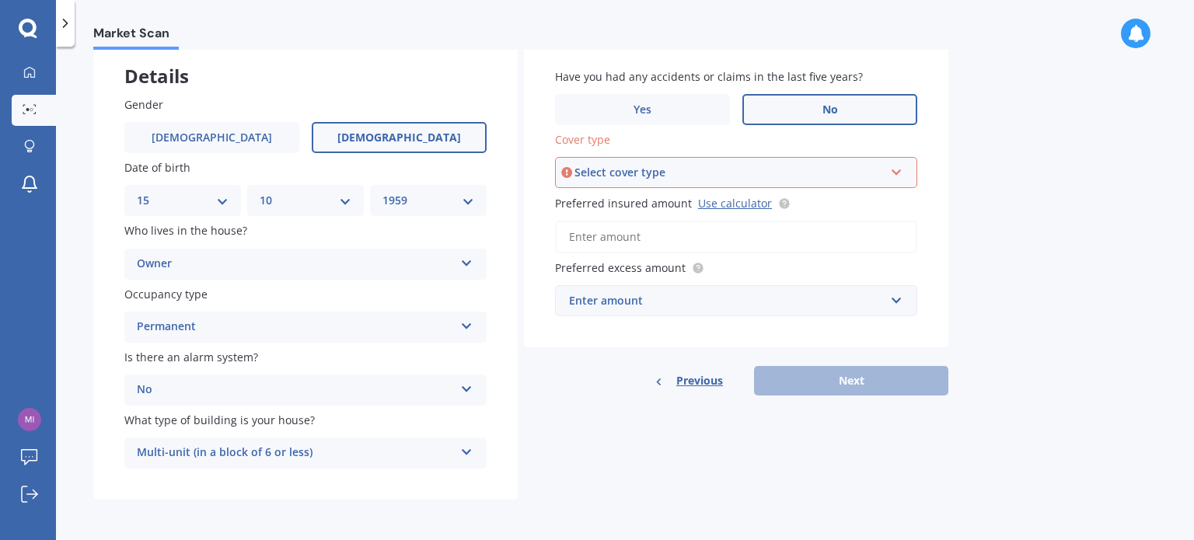
click at [901, 170] on icon at bounding box center [896, 169] width 13 height 11
click at [605, 204] on div "High" at bounding box center [736, 202] width 359 height 28
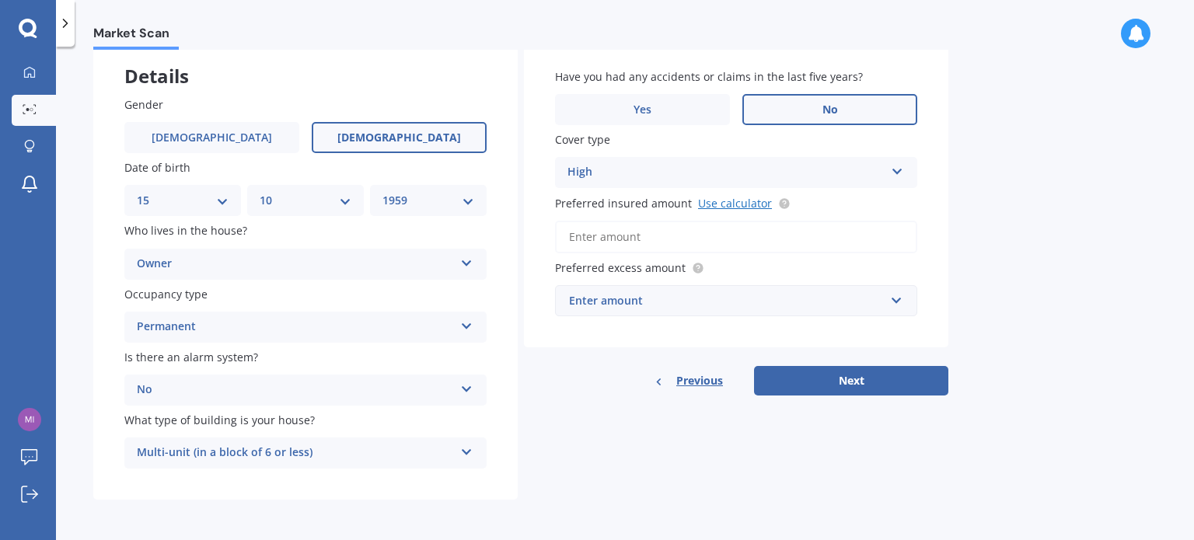
click at [749, 204] on link "Use calculator" at bounding box center [735, 203] width 74 height 15
click at [859, 383] on button "Next" at bounding box center [851, 381] width 194 height 30
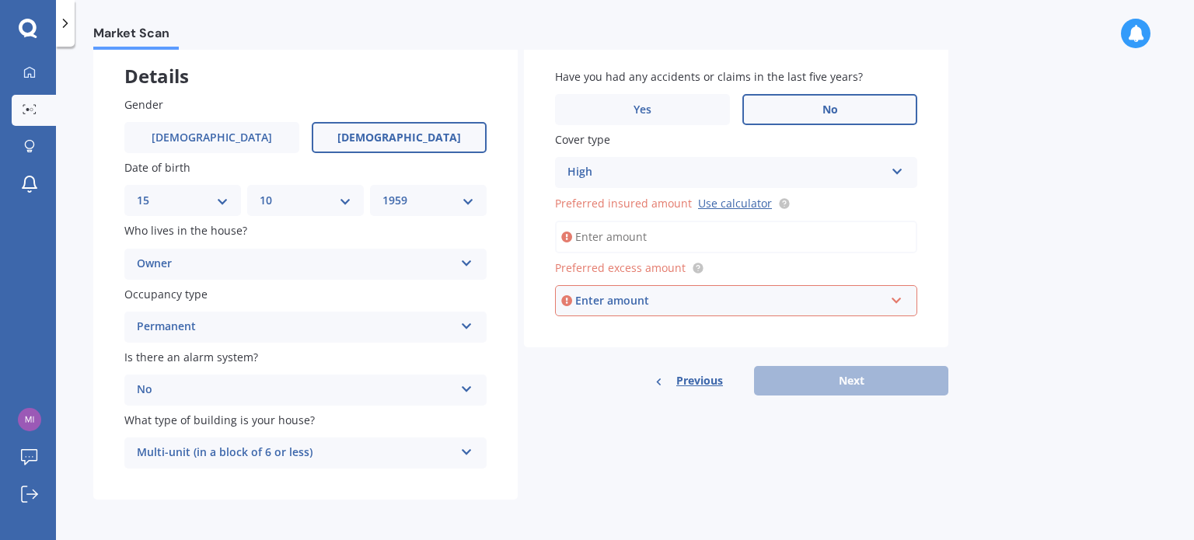
click at [682, 238] on input "Preferred insured amount Use calculator" at bounding box center [736, 237] width 362 height 33
click at [597, 236] on input "Preferred insured amount Use calculator" at bounding box center [736, 237] width 362 height 33
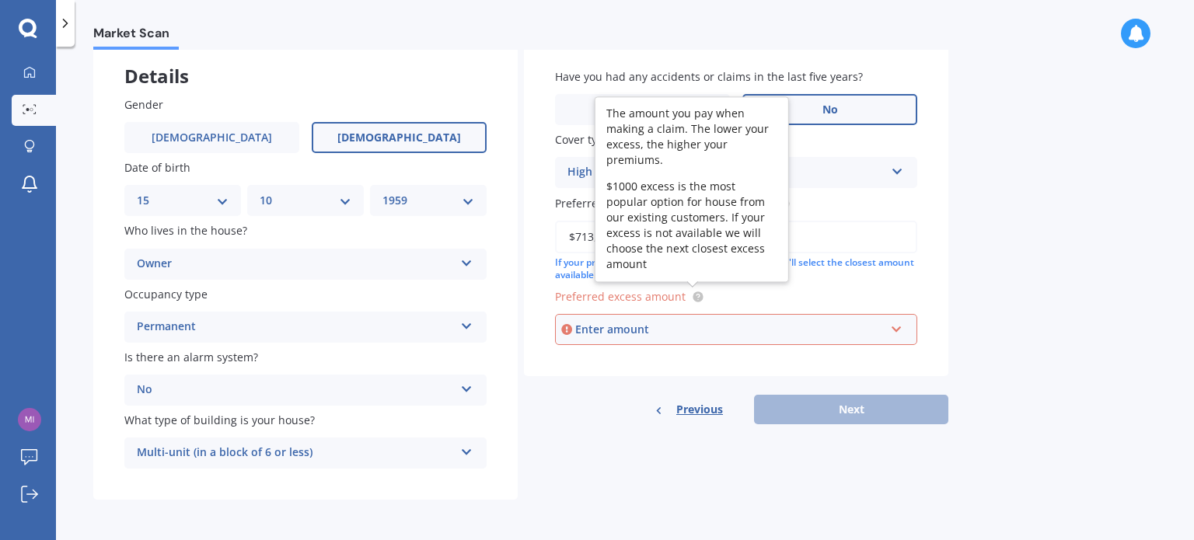
type input "$713,000"
click at [697, 295] on icon at bounding box center [698, 296] width 3 height 3
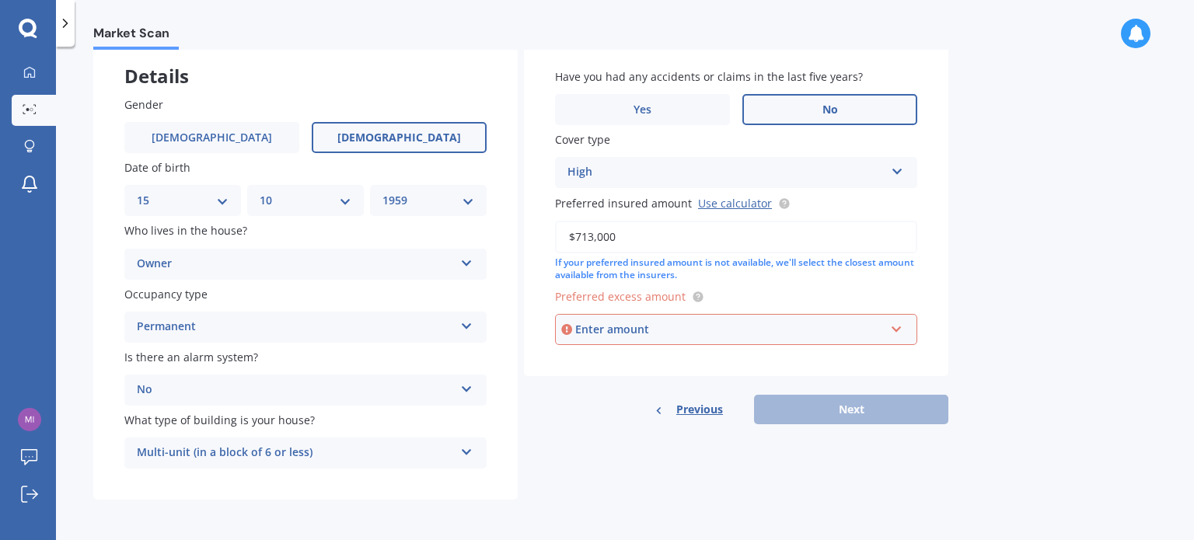
click at [684, 335] on div "Enter amount" at bounding box center [730, 329] width 310 height 17
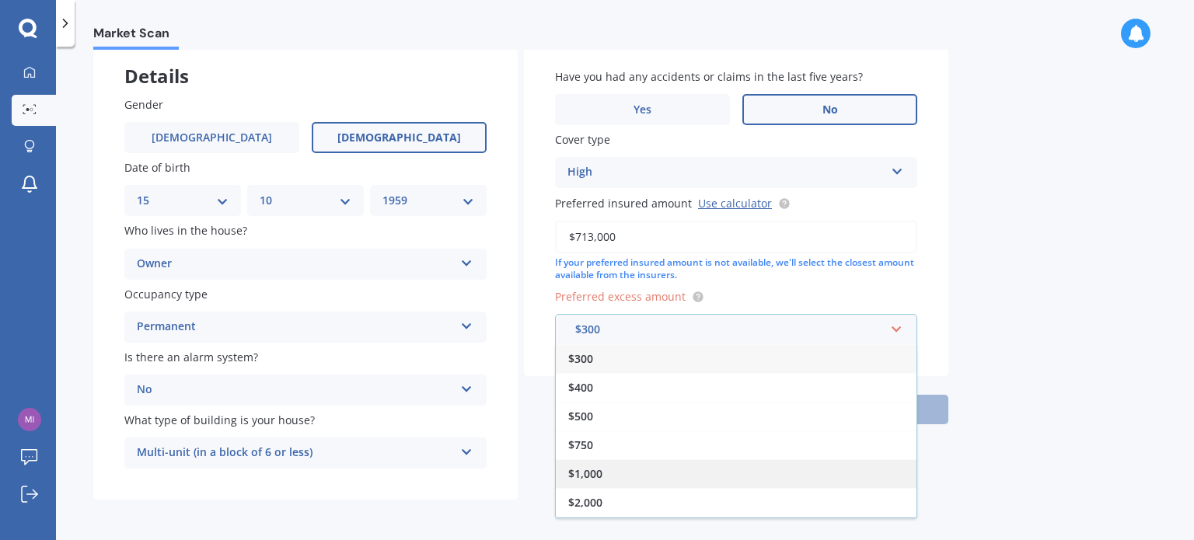
click at [603, 470] on div "$1,000" at bounding box center [736, 474] width 361 height 29
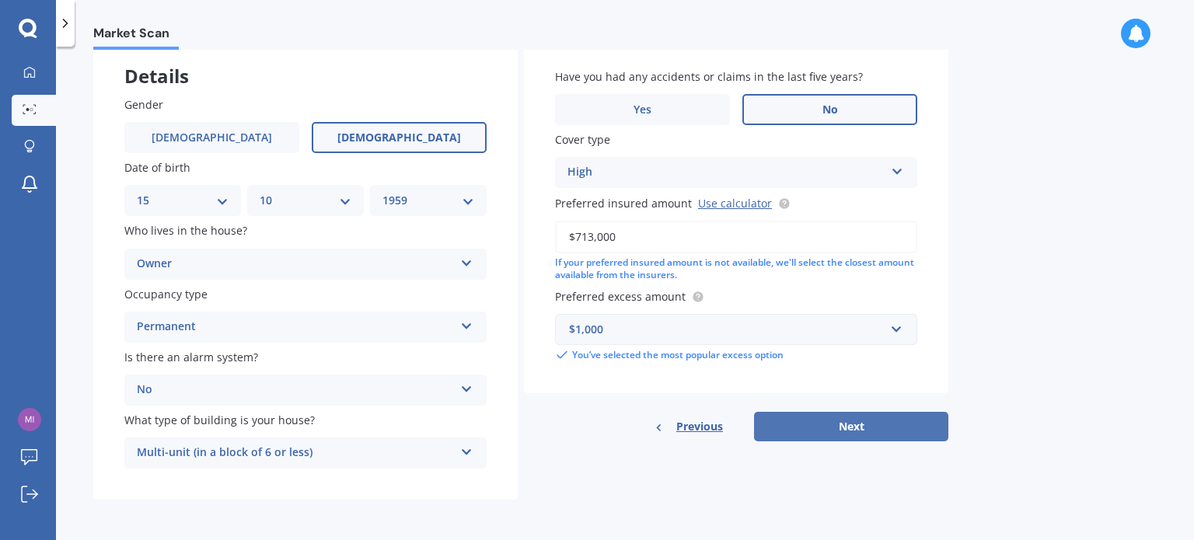
click at [843, 425] on button "Next" at bounding box center [851, 427] width 194 height 30
select select "15"
select select "10"
select select "1959"
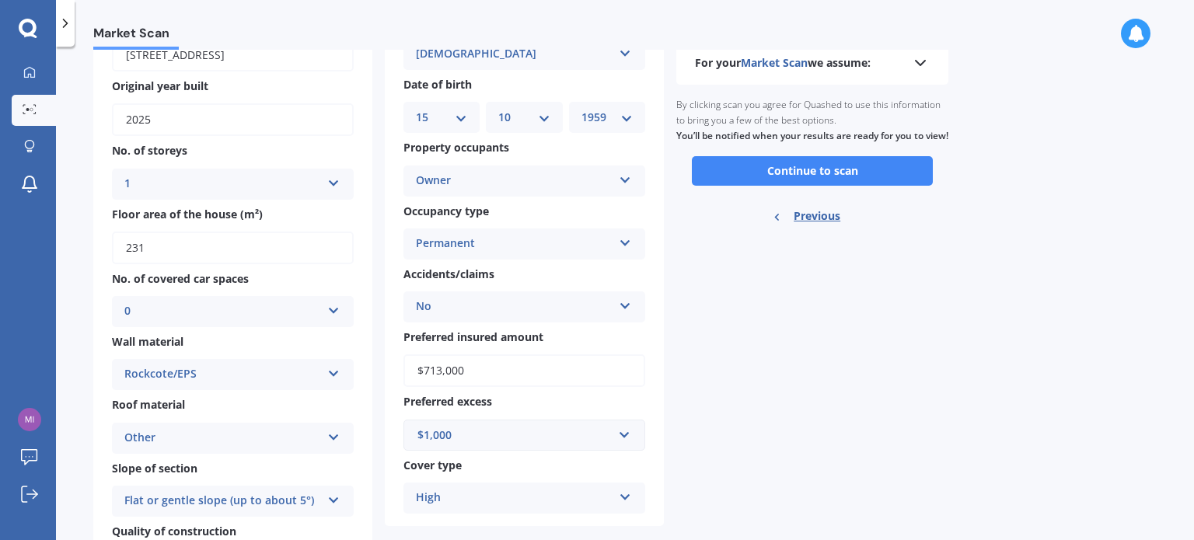
scroll to position [0, 0]
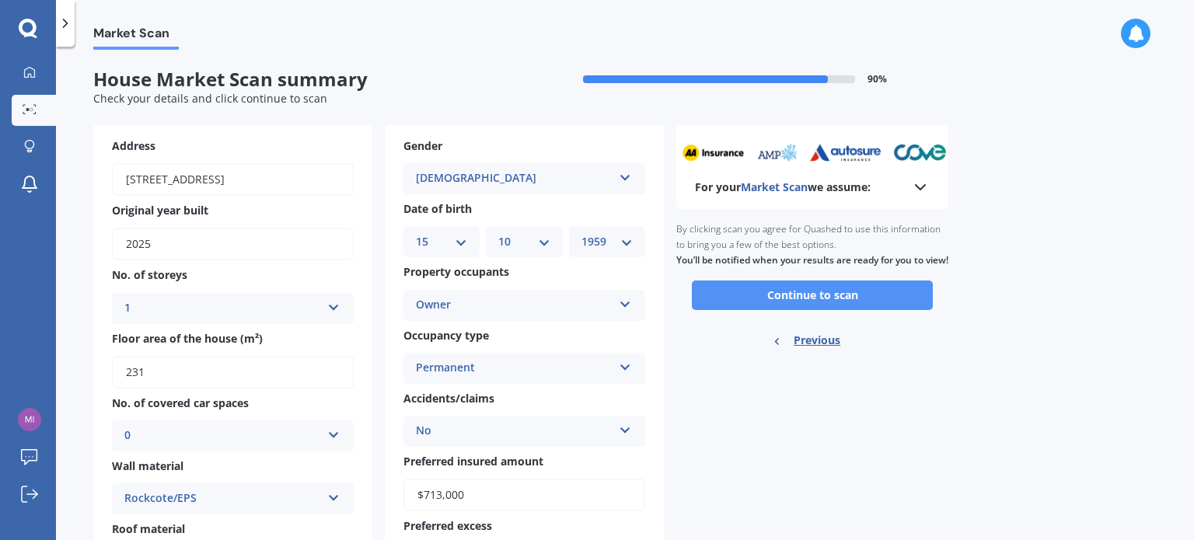
click at [815, 307] on button "Continue to scan" at bounding box center [812, 296] width 241 height 30
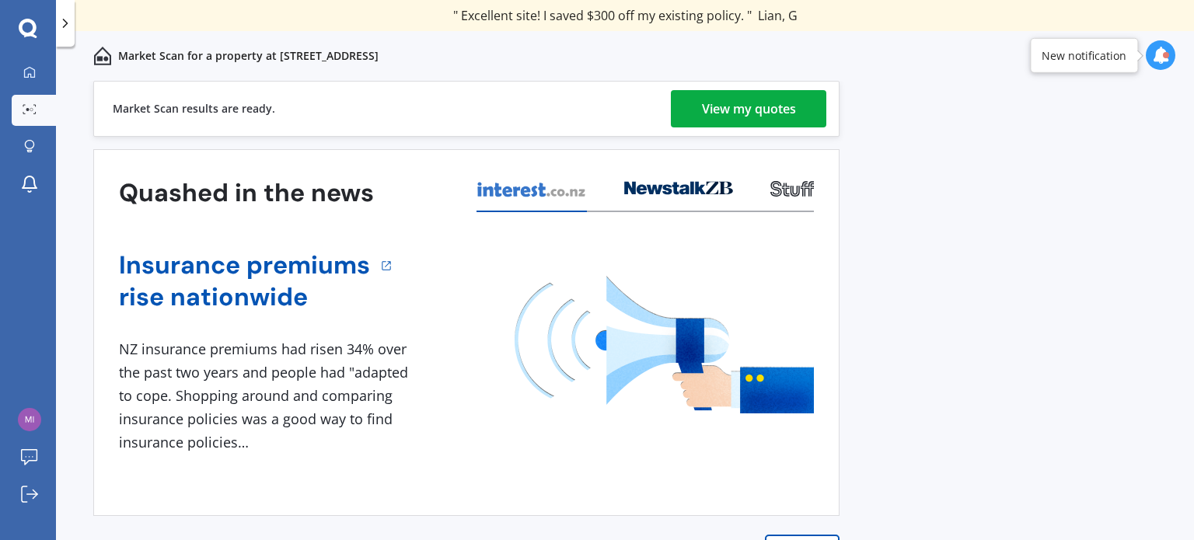
click at [750, 114] on div "View my quotes" at bounding box center [749, 108] width 94 height 37
